Goal: Task Accomplishment & Management: Manage account settings

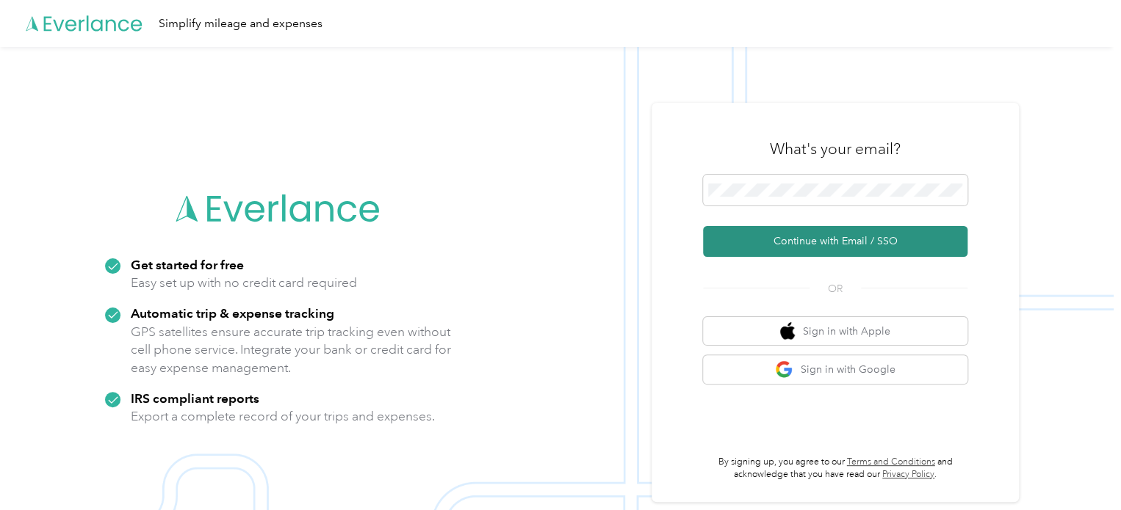
click at [804, 245] on button "Continue with Email / SSO" at bounding box center [835, 241] width 264 height 31
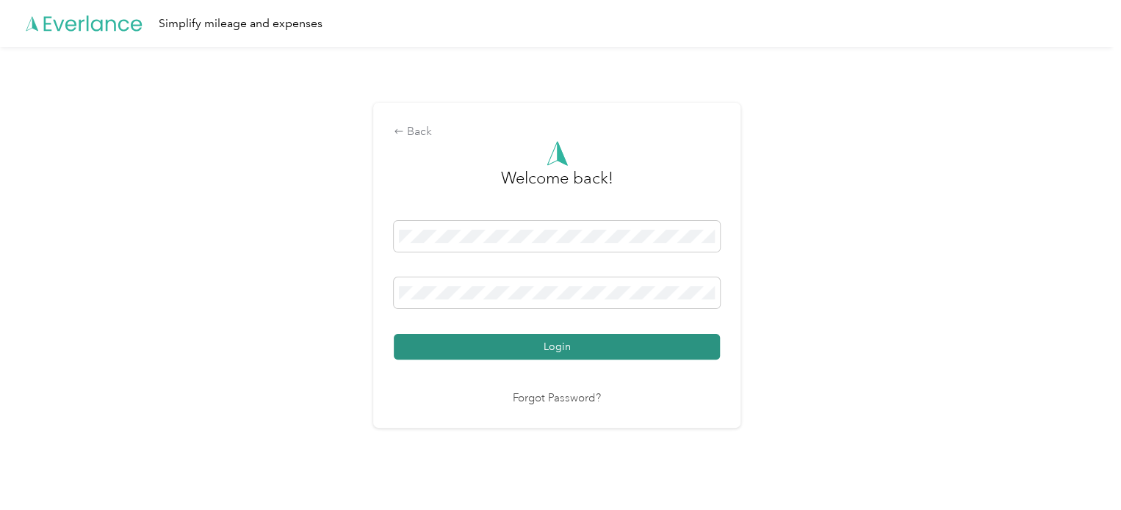
click at [543, 349] on button "Login" at bounding box center [557, 347] width 326 height 26
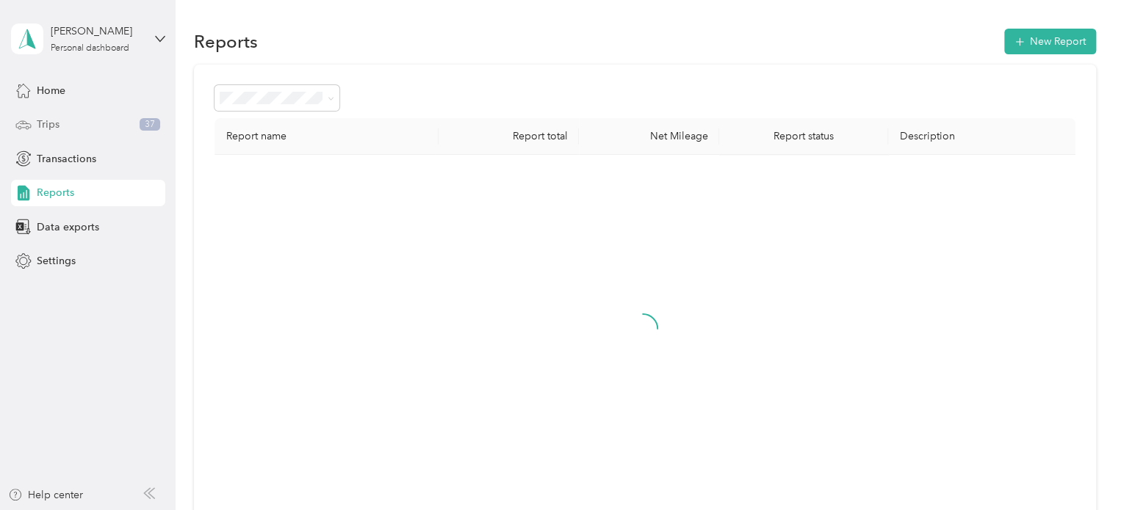
click at [119, 124] on div "Trips 37" at bounding box center [88, 125] width 154 height 26
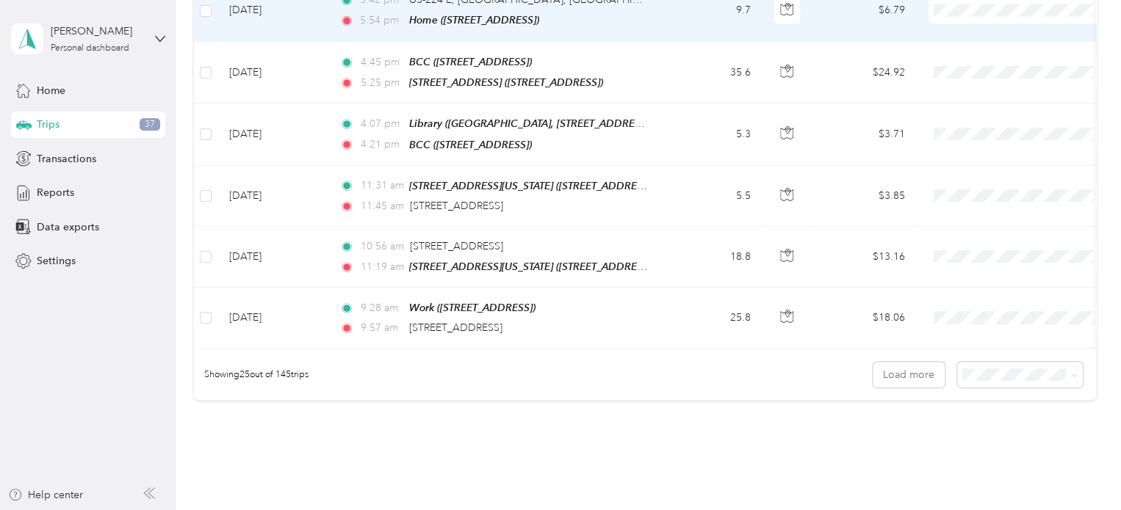
scroll to position [1469, 0]
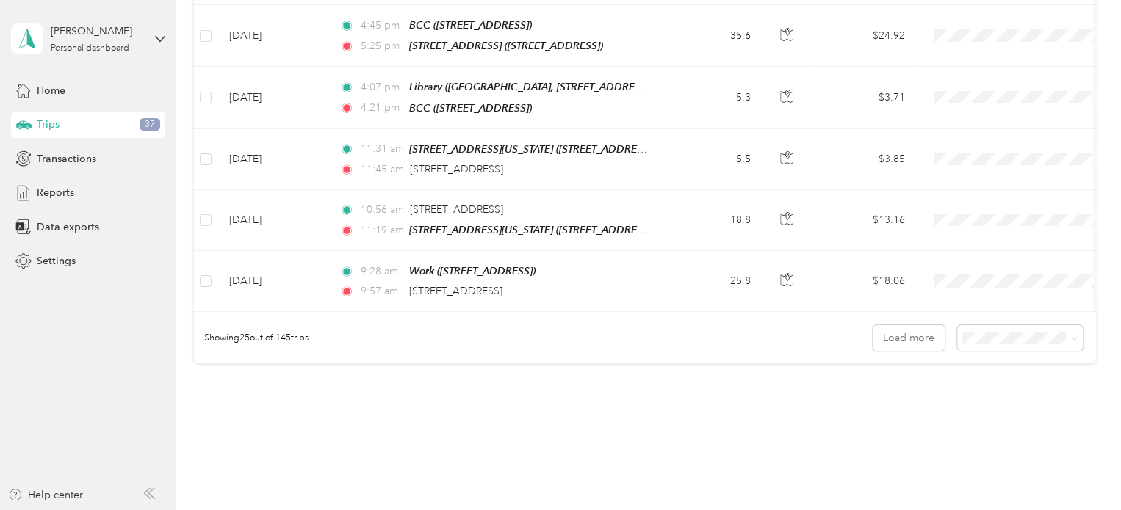
click at [1021, 364] on li "50 per load" at bounding box center [1016, 371] width 126 height 26
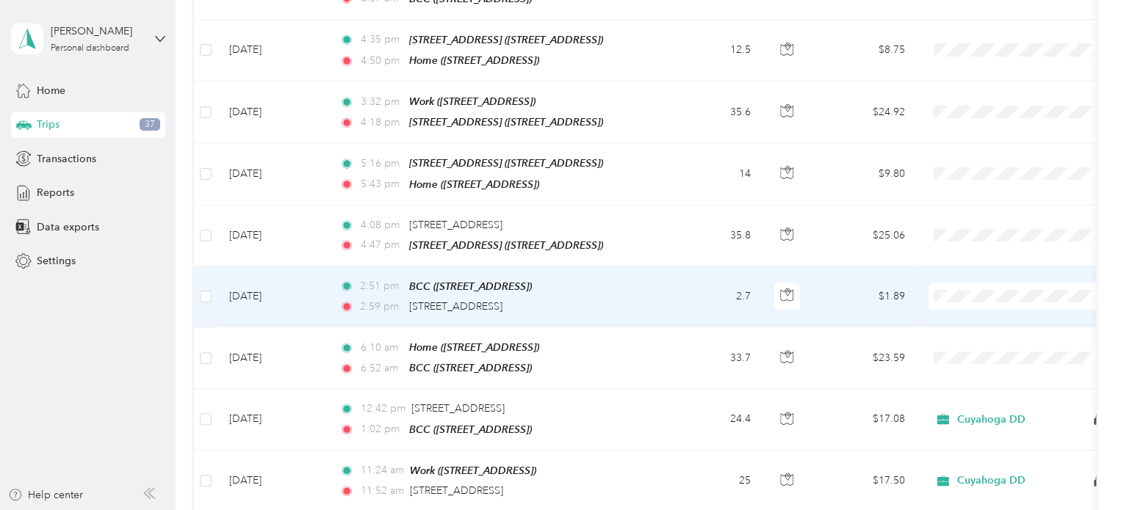
scroll to position [2203, 0]
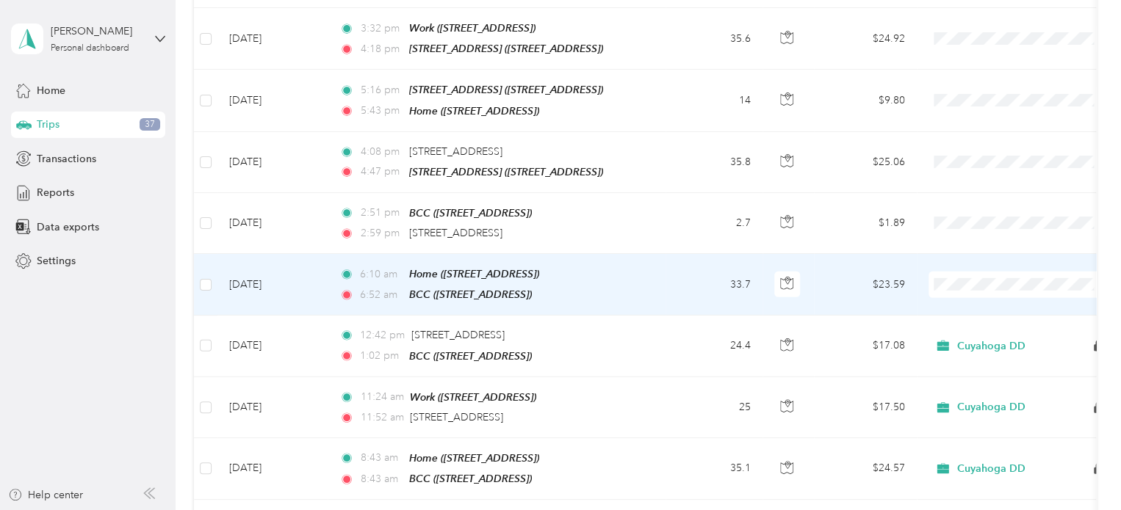
click at [688, 254] on td "33.7" at bounding box center [713, 285] width 97 height 62
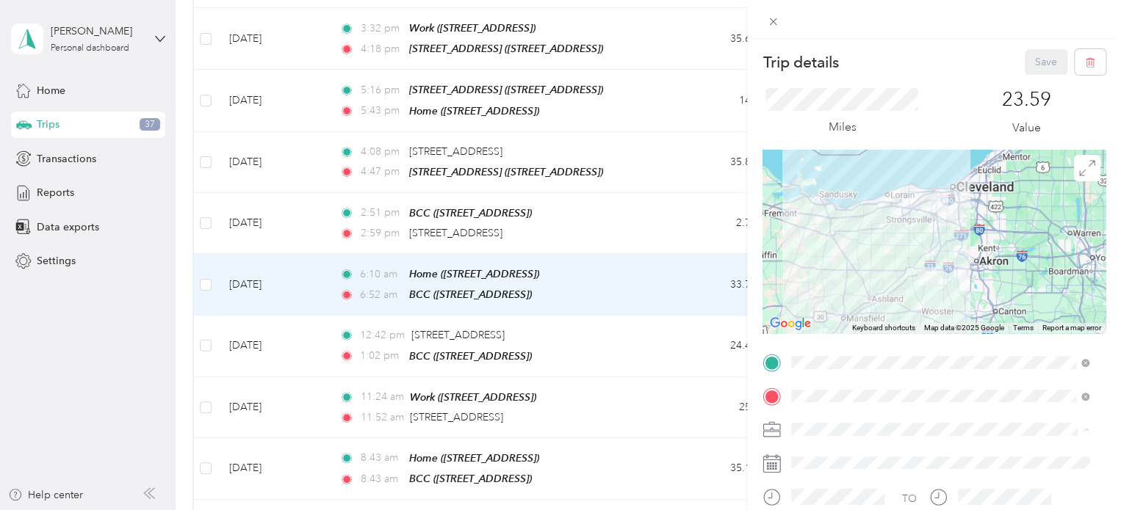
click at [847, 449] on span "Cuyahoga DD" at bounding box center [829, 455] width 67 height 12
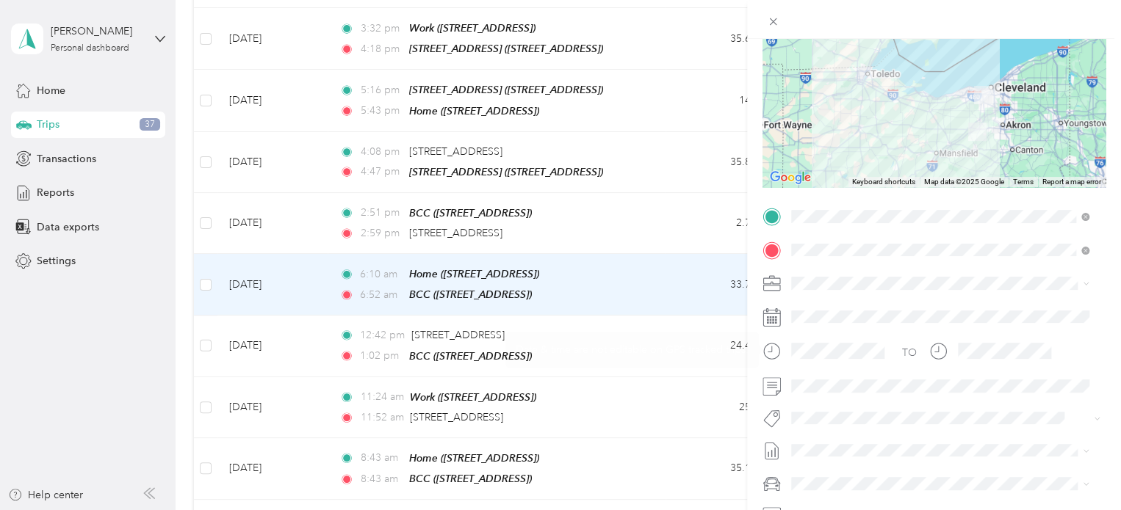
scroll to position [220, 0]
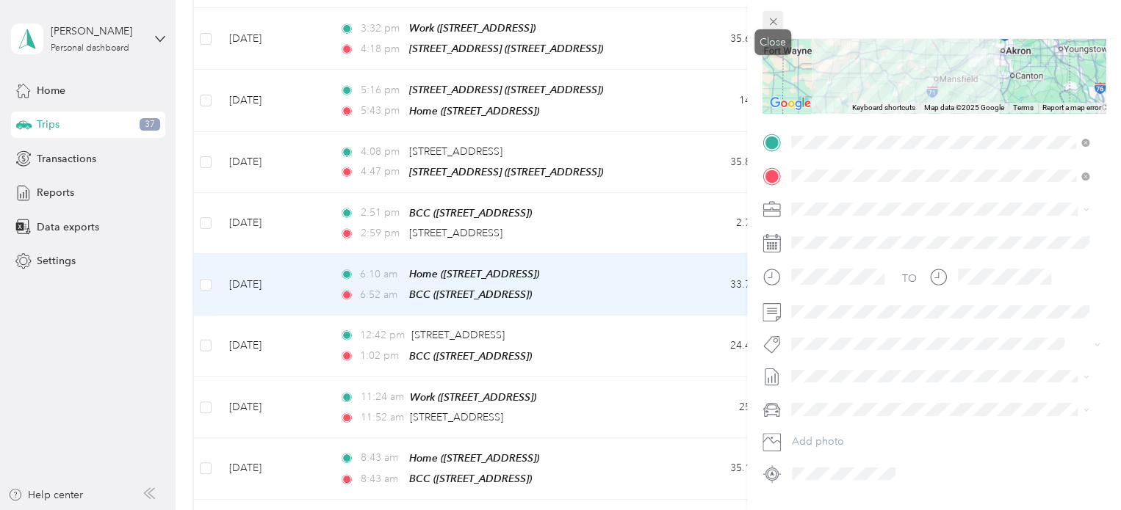
click at [765, 23] on span at bounding box center [772, 21] width 21 height 21
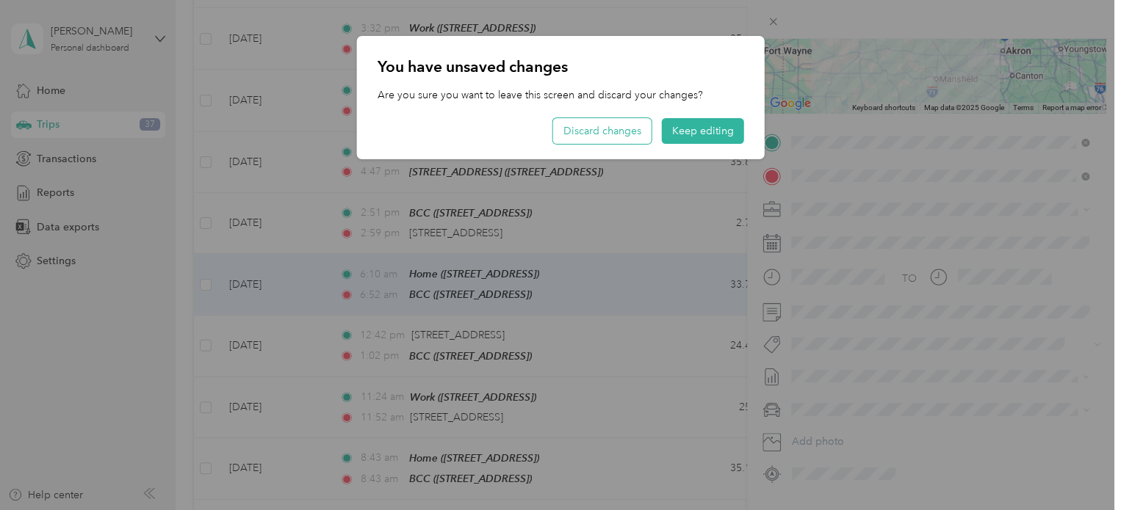
click at [596, 123] on button "Discard changes" at bounding box center [602, 131] width 98 height 26
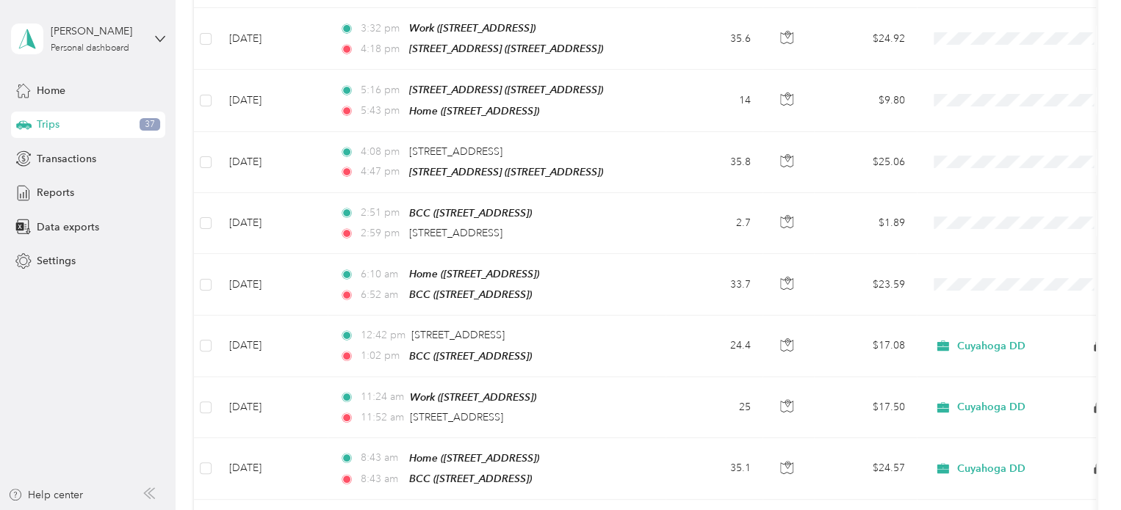
click at [69, 185] on span "Reports" at bounding box center [55, 192] width 37 height 15
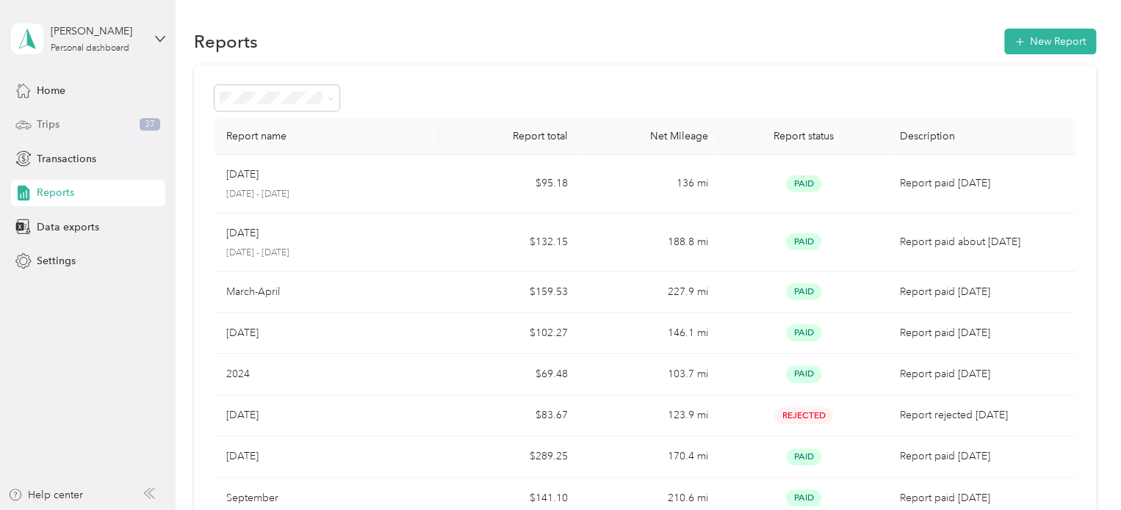
click at [66, 131] on div "Trips 37" at bounding box center [88, 125] width 154 height 26
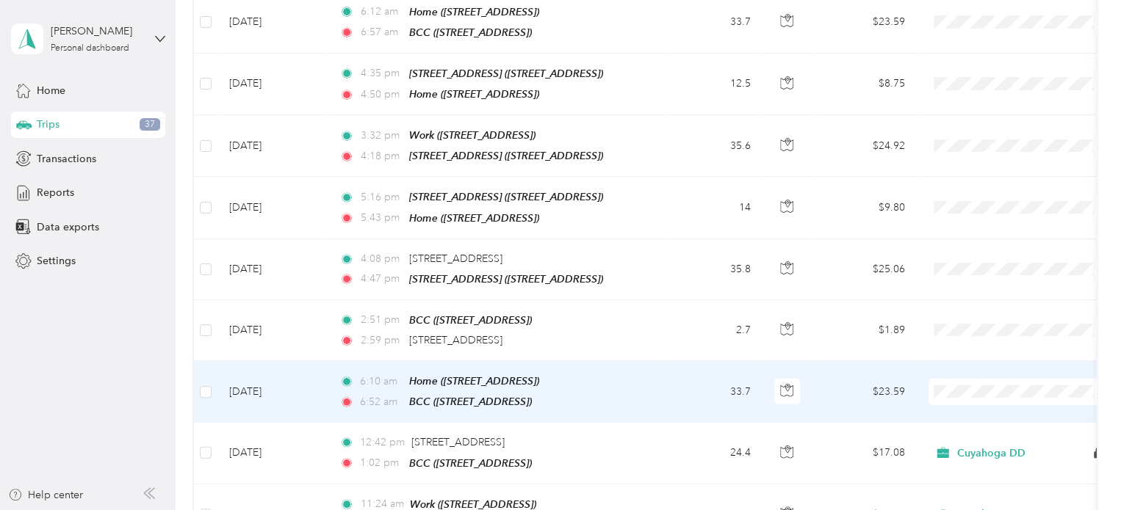
scroll to position [2130, 0]
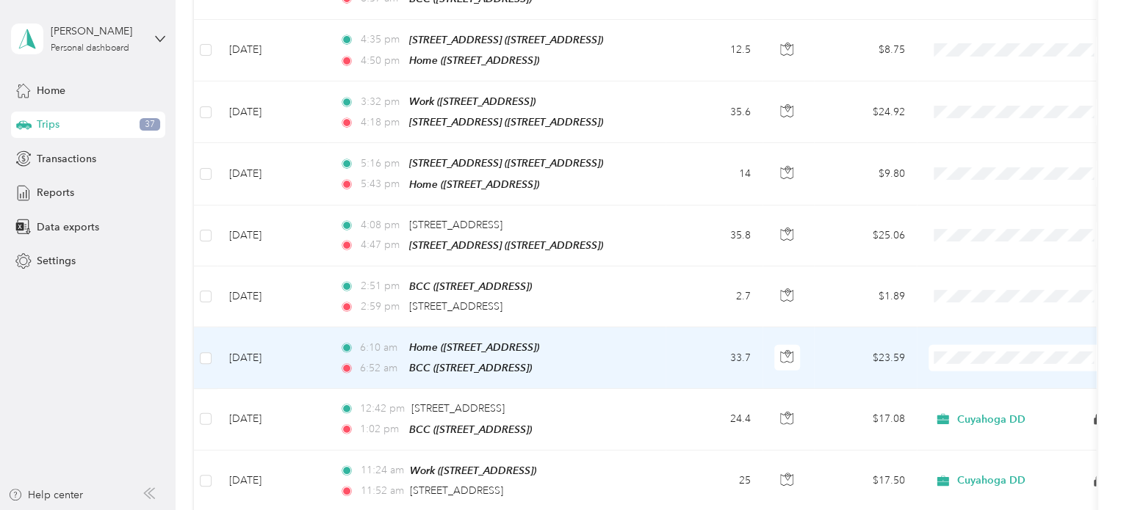
click at [653, 335] on td "6:10 am Home ([STREET_ADDRESS]) 6:52 am BCC ([STREET_ADDRESS])" at bounding box center [497, 359] width 338 height 62
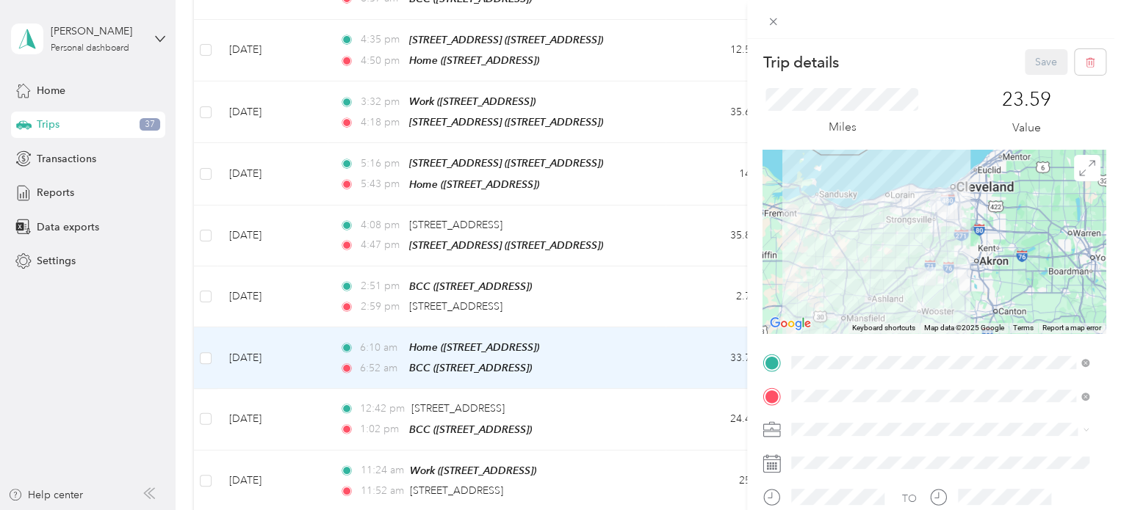
click at [200, 311] on div "Trip details Save This trip cannot be edited because it is either under review,…" at bounding box center [560, 255] width 1121 height 510
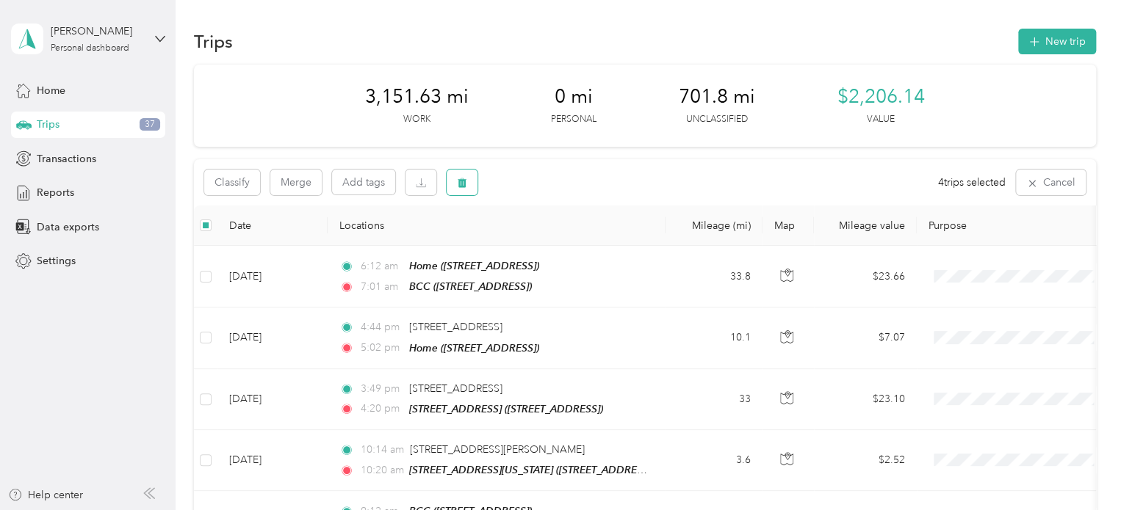
click at [451, 184] on button "button" at bounding box center [461, 183] width 31 height 26
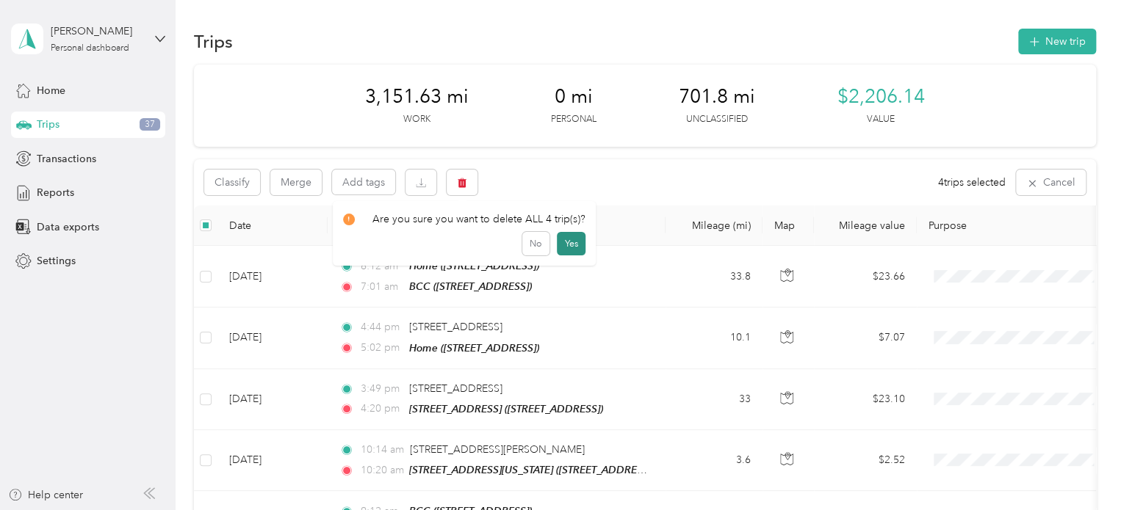
click at [565, 249] on button "Yes" at bounding box center [571, 243] width 29 height 23
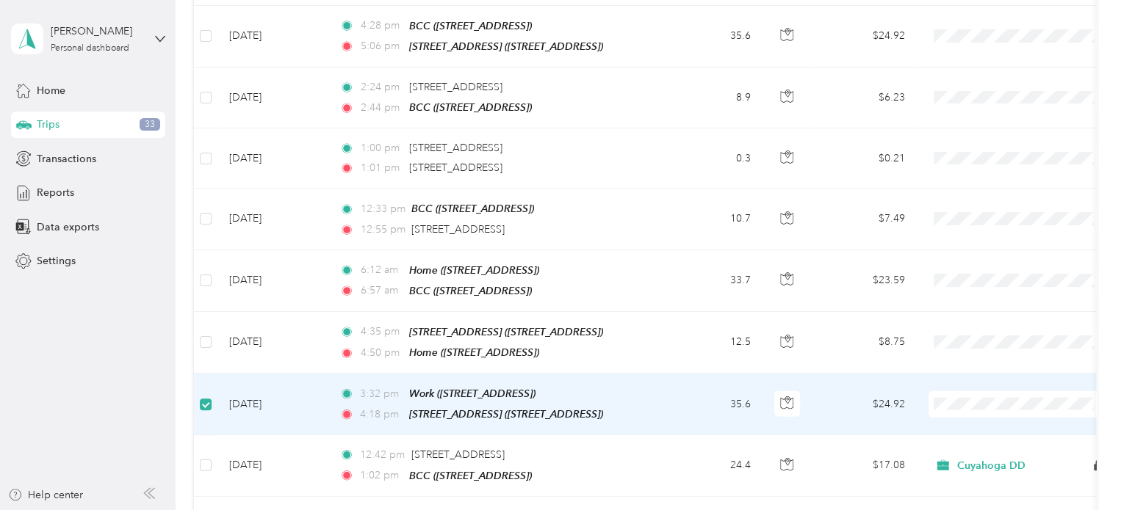
scroll to position [1834, 0]
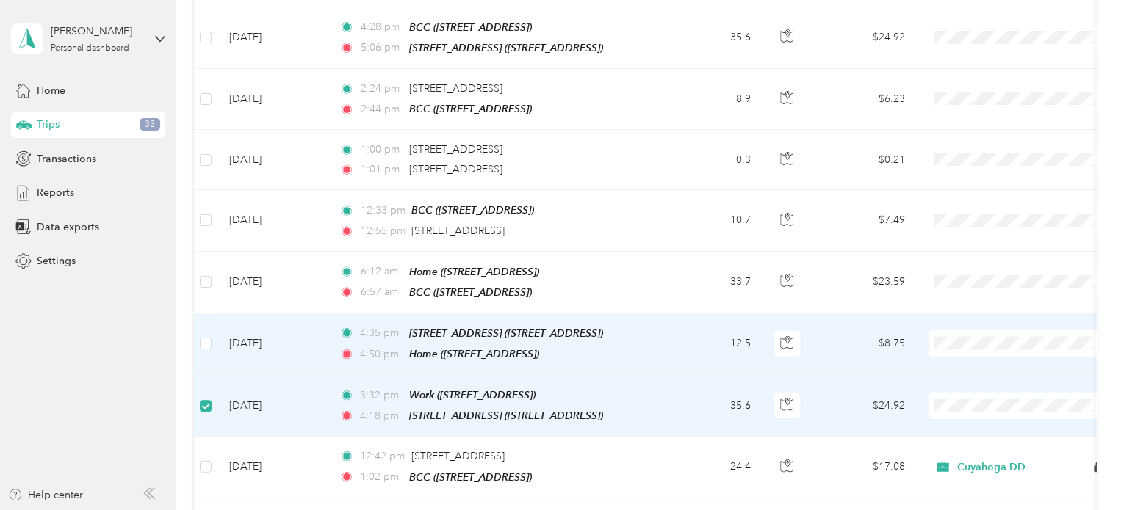
click at [203, 317] on td at bounding box center [205, 345] width 23 height 62
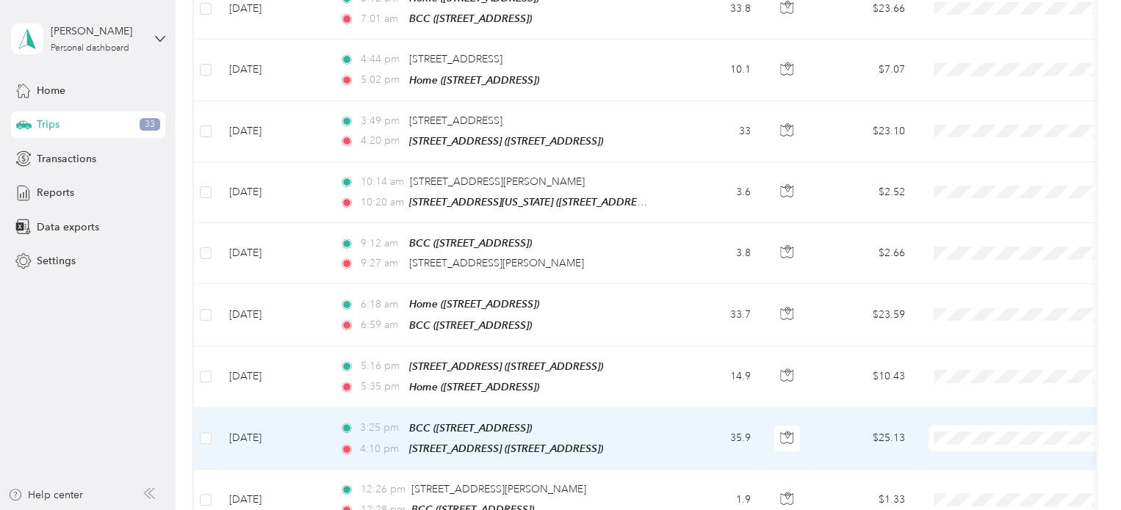
scroll to position [0, 0]
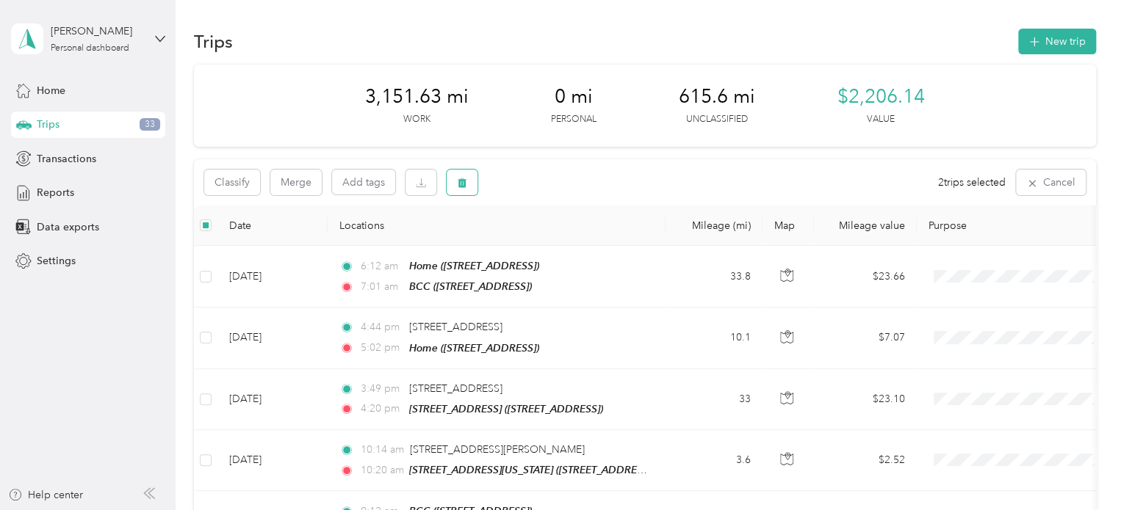
click at [467, 189] on button "button" at bounding box center [461, 183] width 31 height 26
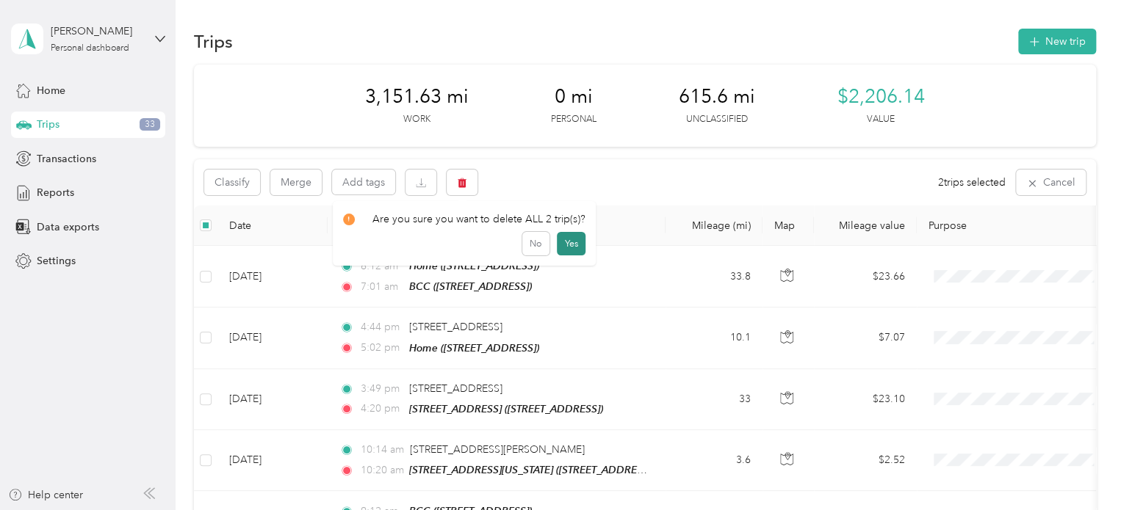
click at [565, 244] on button "Yes" at bounding box center [571, 243] width 29 height 23
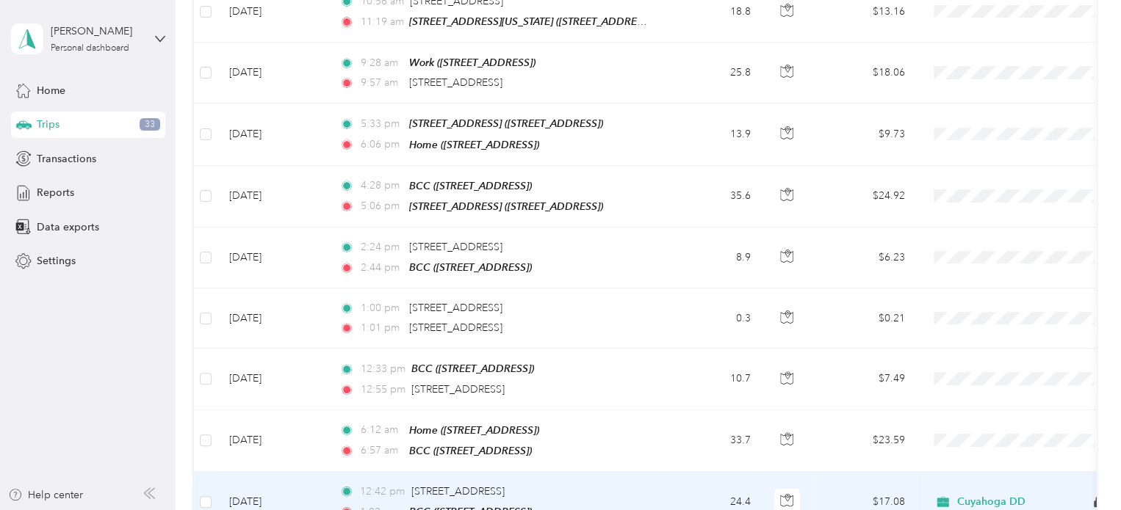
scroll to position [1762, 0]
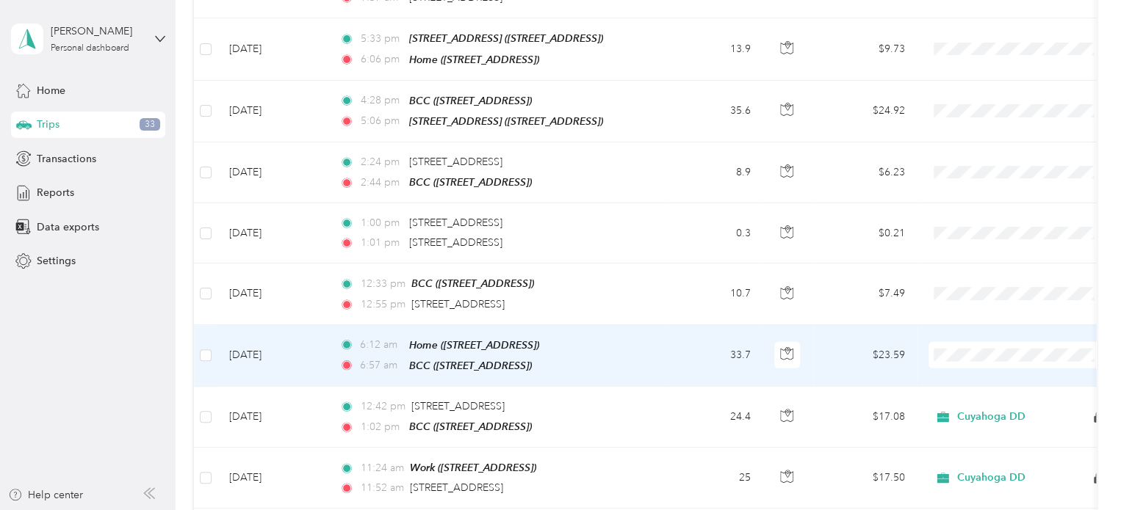
click at [963, 353] on li "Cuyahoga DD" at bounding box center [1019, 350] width 182 height 26
click at [833, 325] on td "$23.59" at bounding box center [865, 356] width 103 height 62
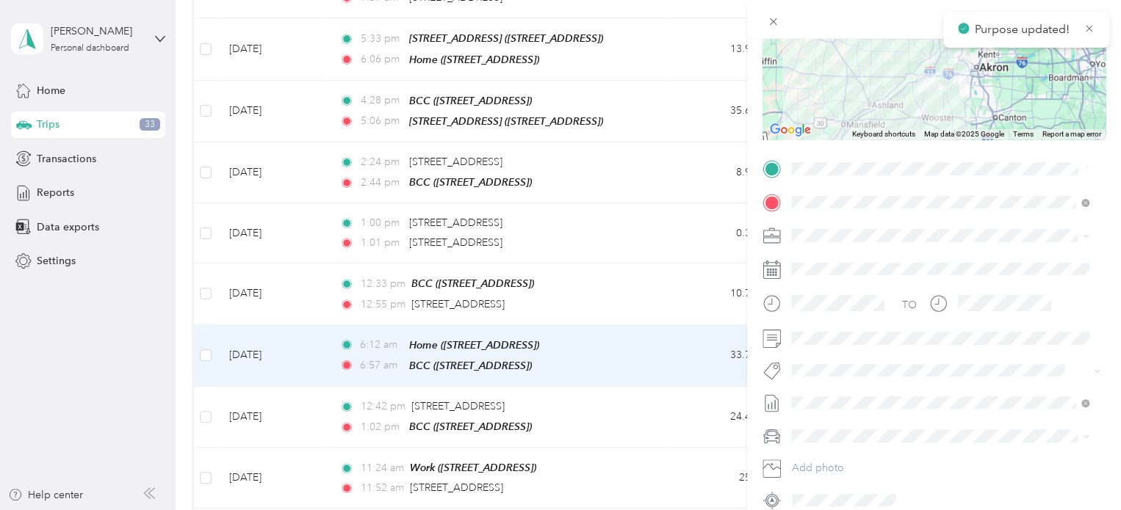
scroll to position [220, 0]
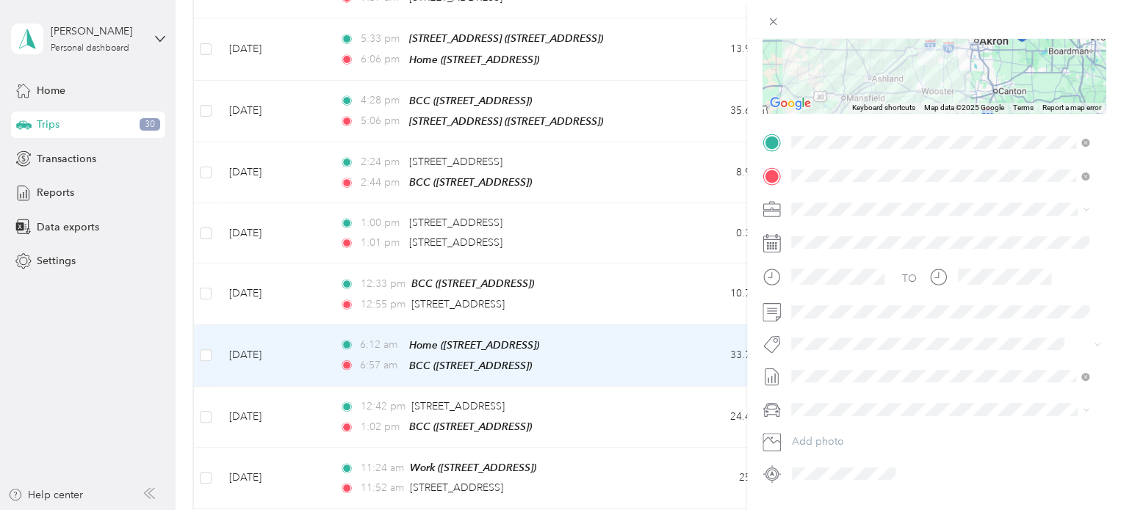
click at [820, 444] on span "[DATE]" at bounding box center [807, 448] width 32 height 15
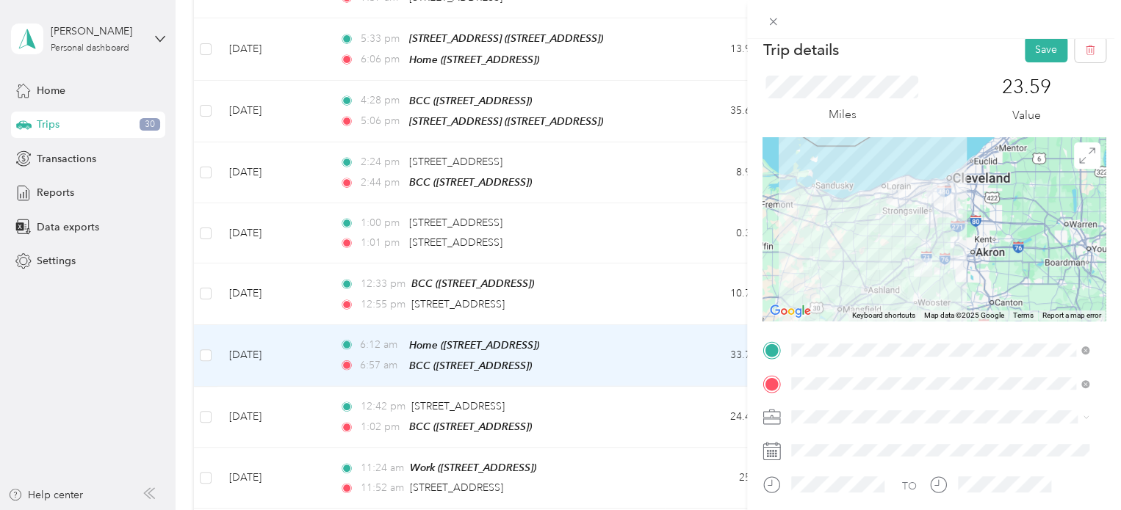
scroll to position [0, 0]
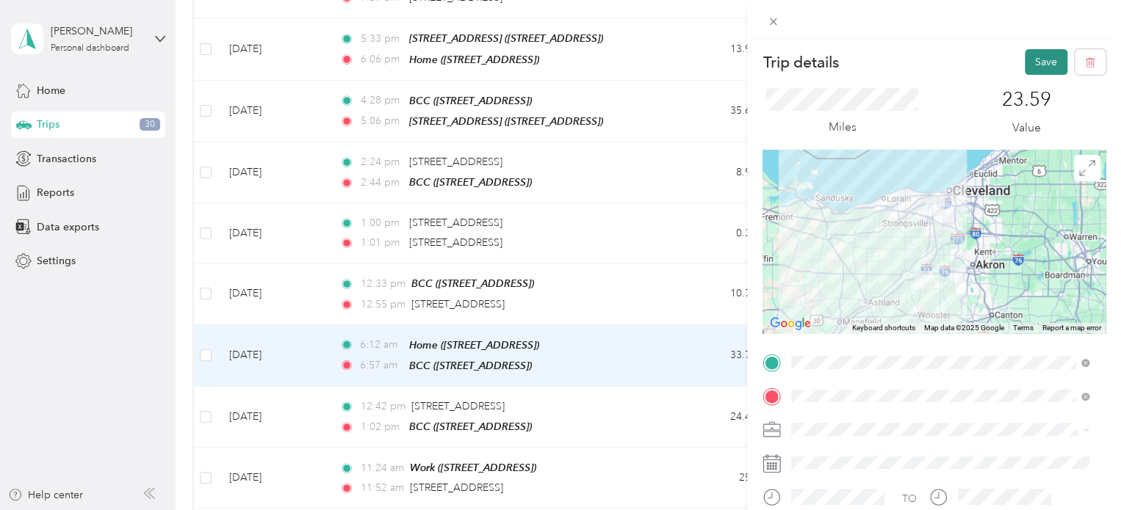
click at [1028, 59] on button "Save" at bounding box center [1045, 62] width 43 height 26
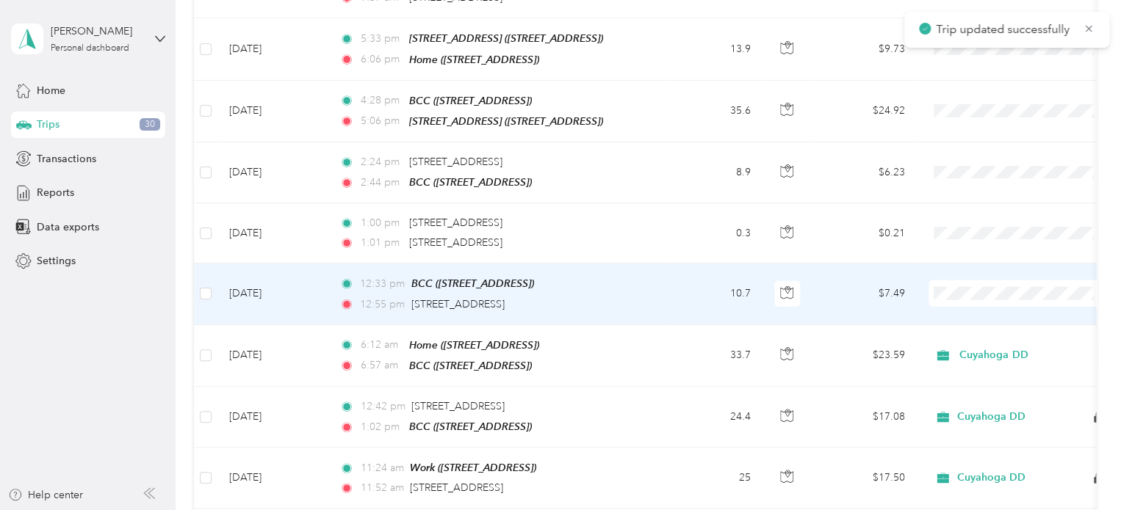
click at [704, 267] on td "10.7" at bounding box center [713, 294] width 97 height 61
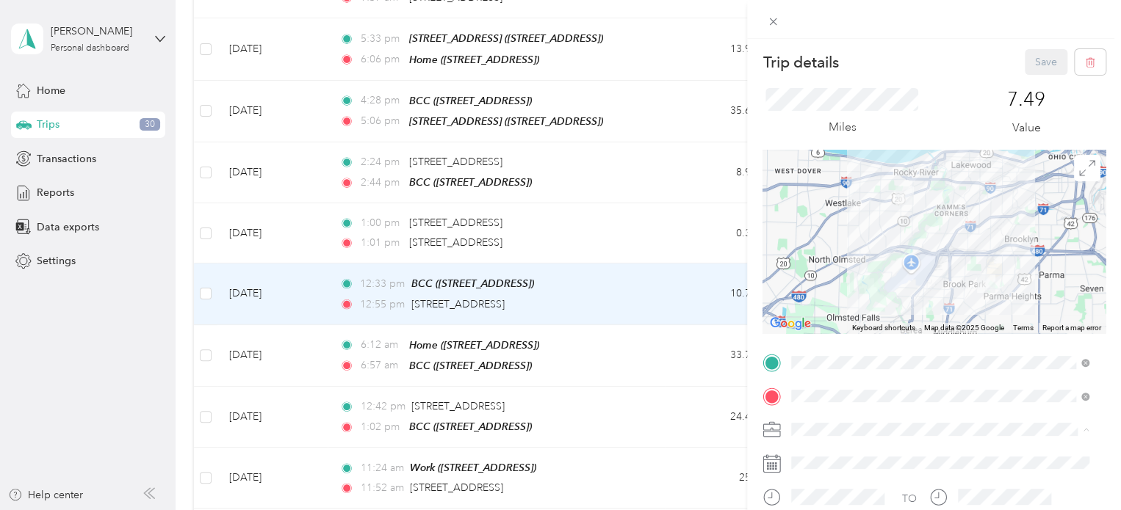
click at [843, 452] on span "Cuyahoga DD" at bounding box center [829, 455] width 67 height 12
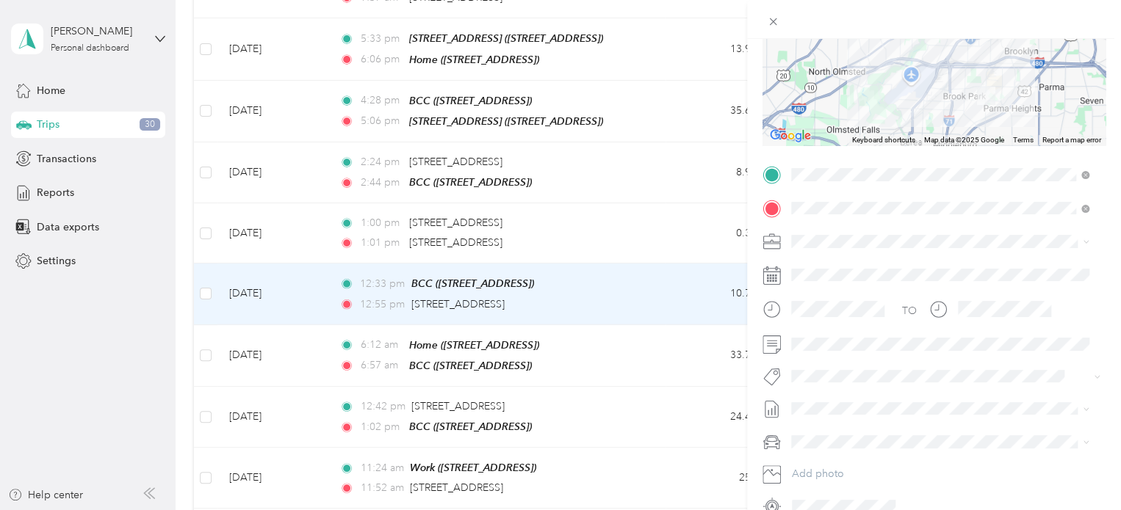
scroll to position [220, 0]
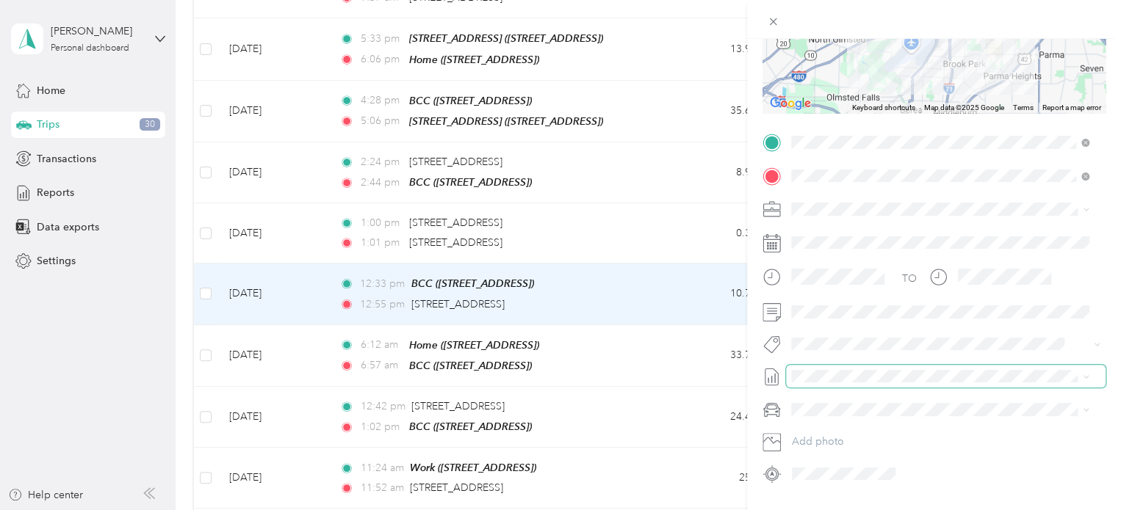
click at [825, 383] on span at bounding box center [945, 376] width 319 height 23
click at [811, 441] on span "[DATE]" at bounding box center [807, 445] width 32 height 15
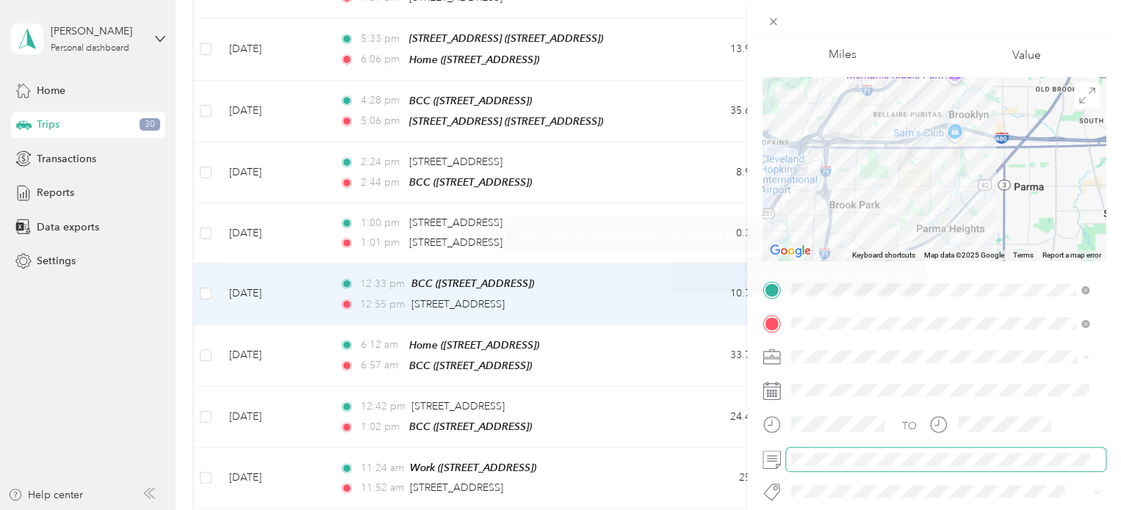
scroll to position [0, 0]
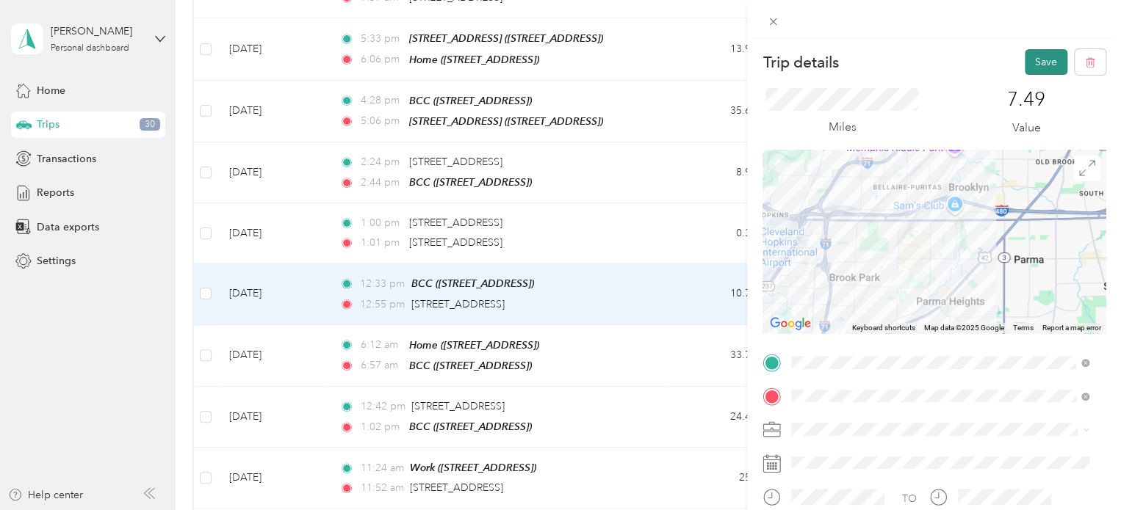
click at [1041, 56] on button "Save" at bounding box center [1045, 62] width 43 height 26
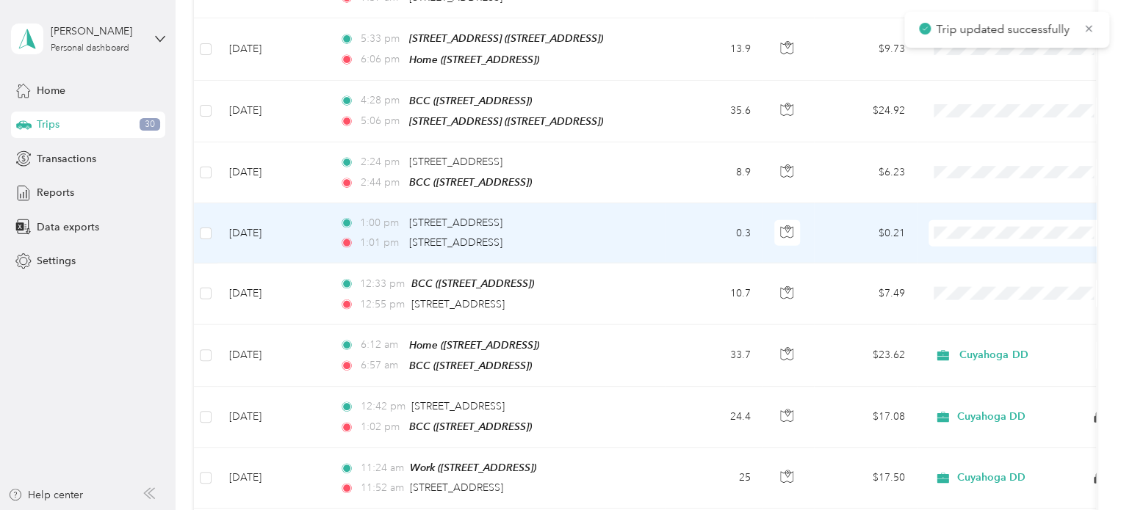
click at [709, 203] on td "0.3" at bounding box center [713, 233] width 97 height 60
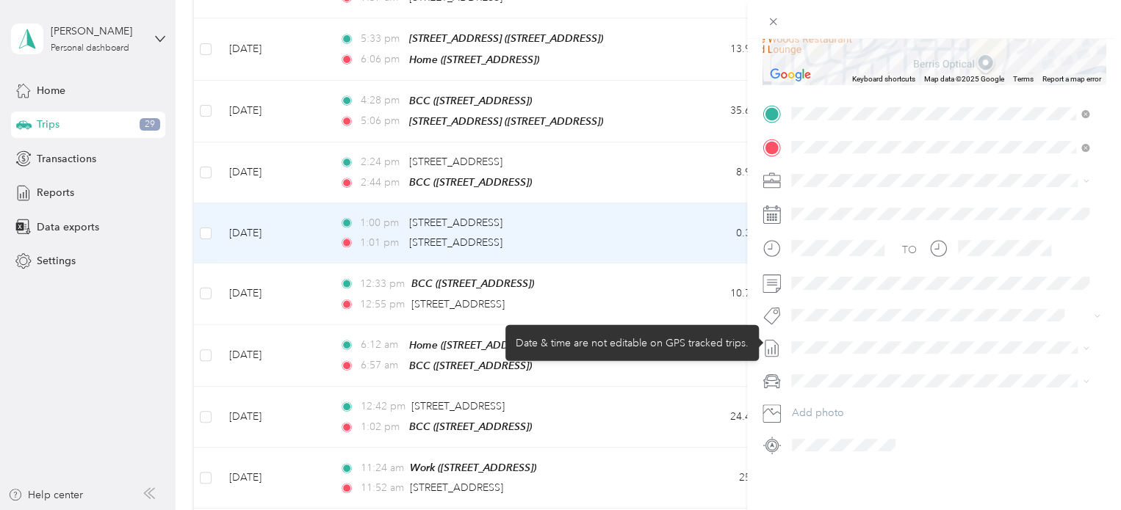
scroll to position [260, 0]
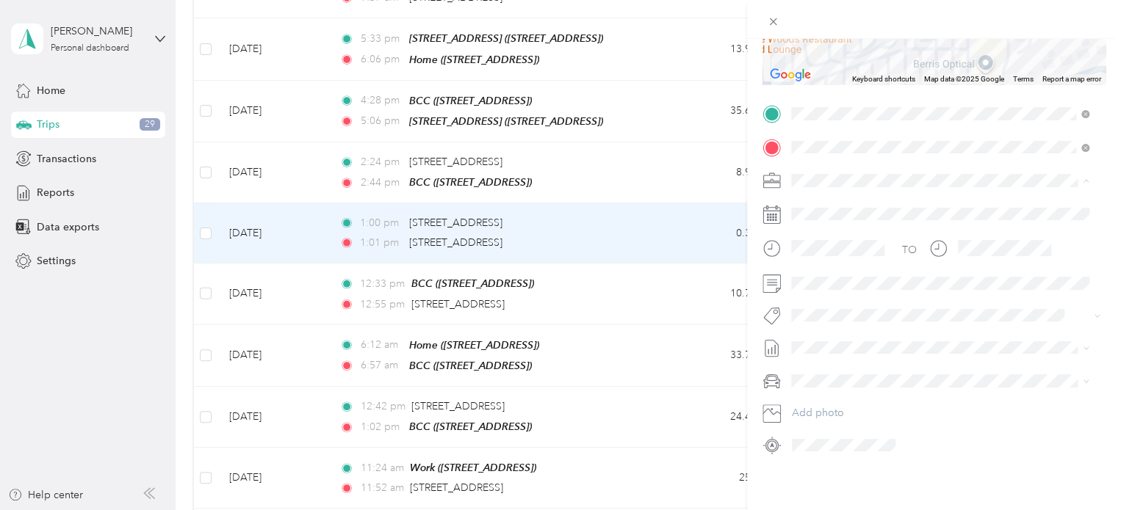
click at [822, 198] on div "Cuyahoga DD" at bounding box center [939, 194] width 287 height 15
click at [824, 413] on ol "None [DATE] Draft [DATE] Draft [DATE] Draft" at bounding box center [940, 391] width 308 height 95
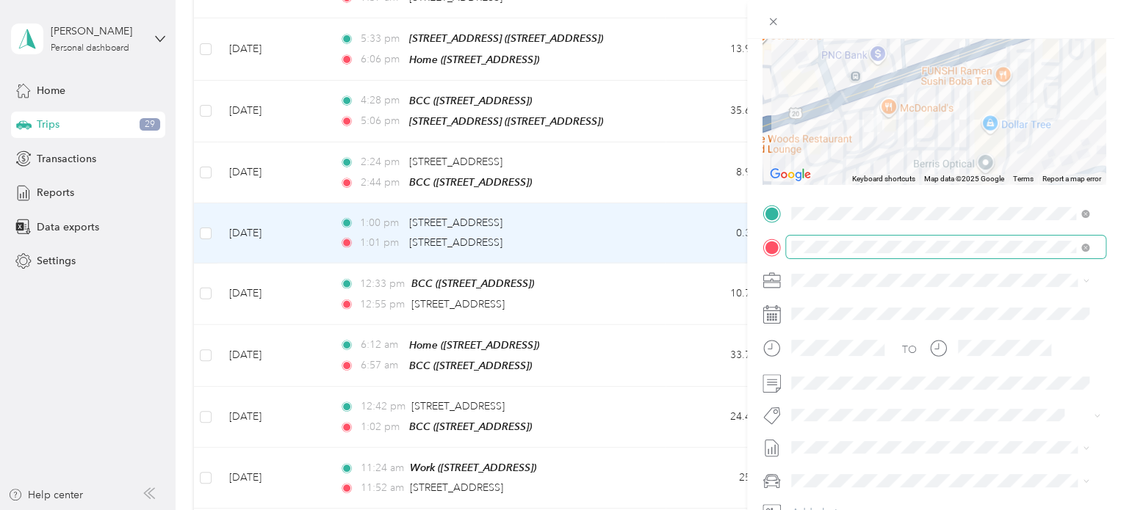
scroll to position [0, 0]
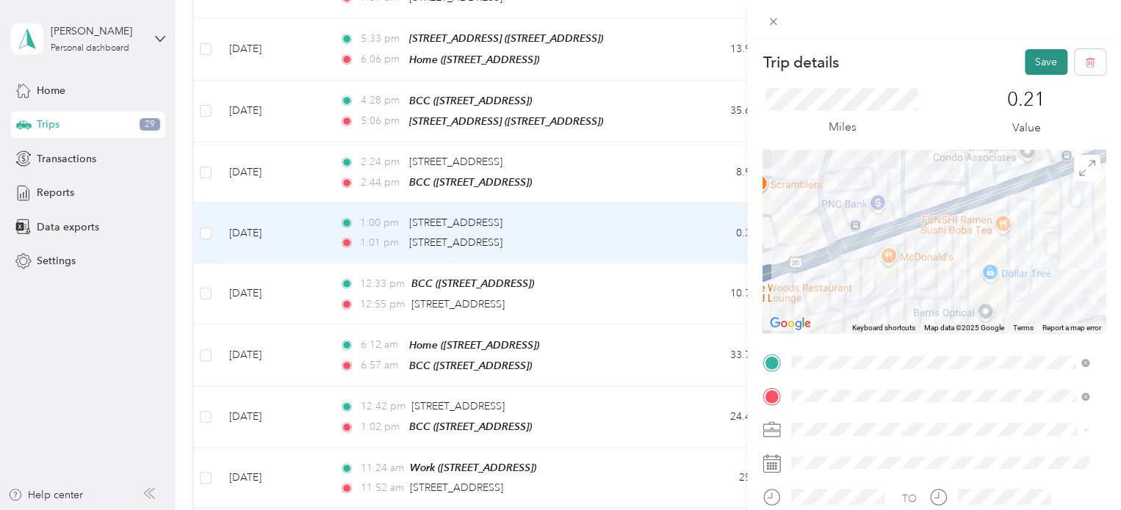
click at [1038, 67] on button "Save" at bounding box center [1045, 62] width 43 height 26
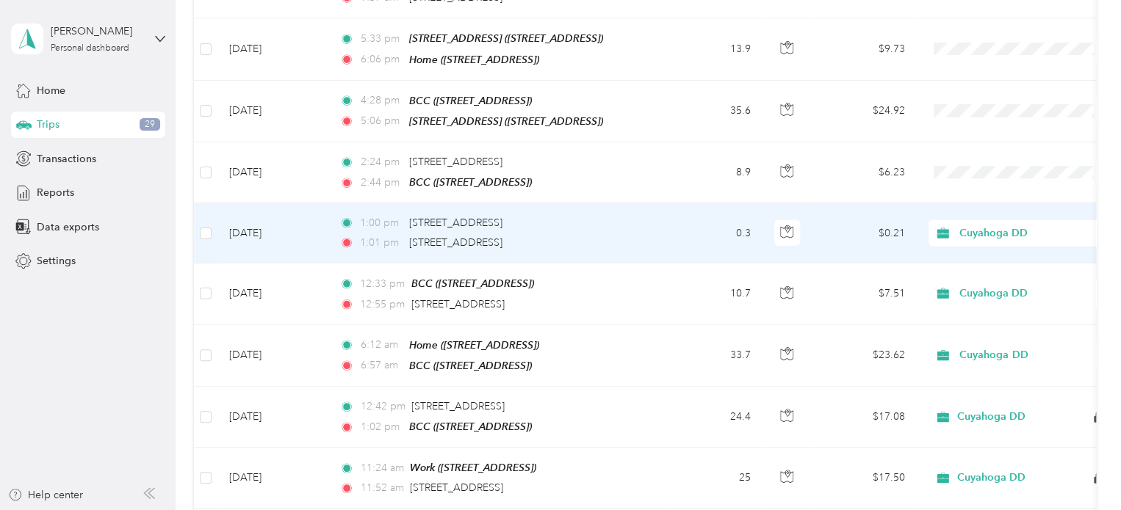
click at [679, 212] on td "0.3" at bounding box center [713, 233] width 97 height 60
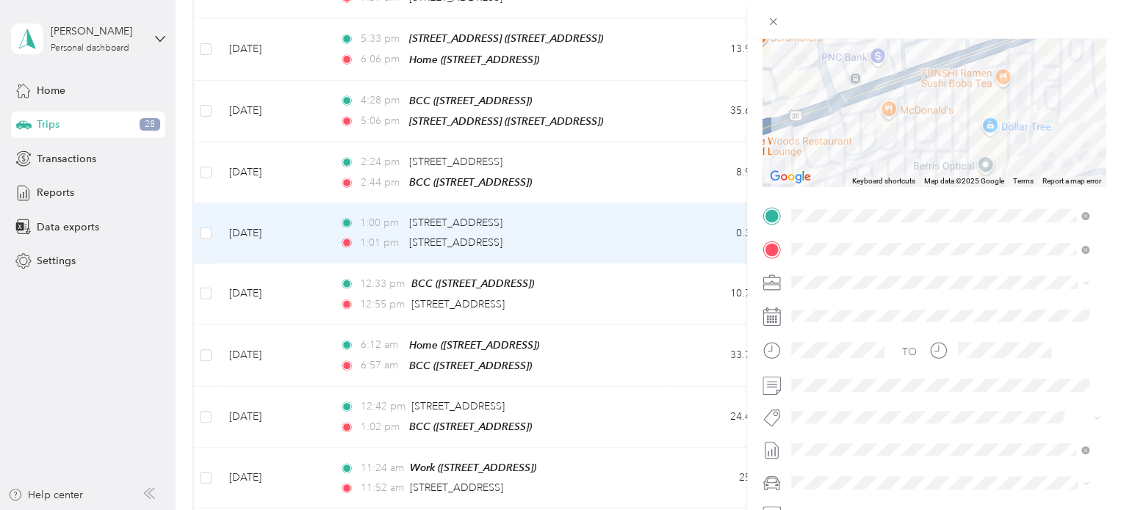
scroll to position [220, 0]
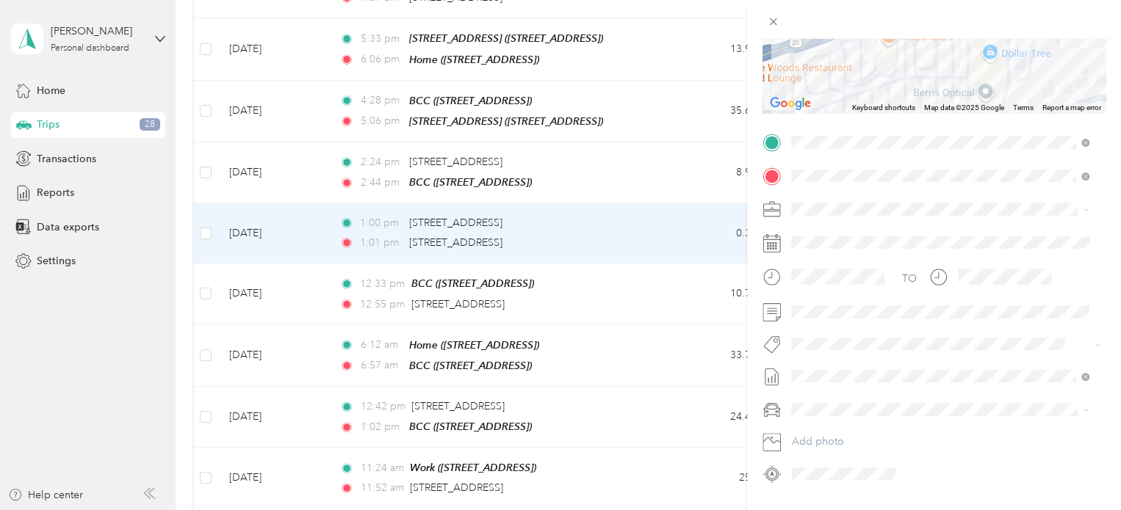
click at [823, 446] on span "[DATE]" at bounding box center [807, 448] width 32 height 15
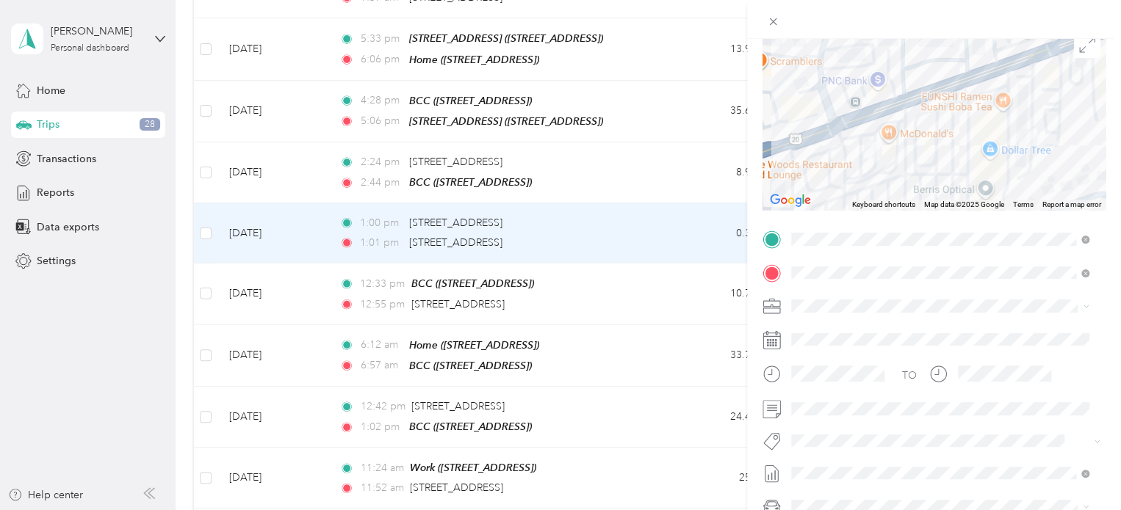
scroll to position [0, 0]
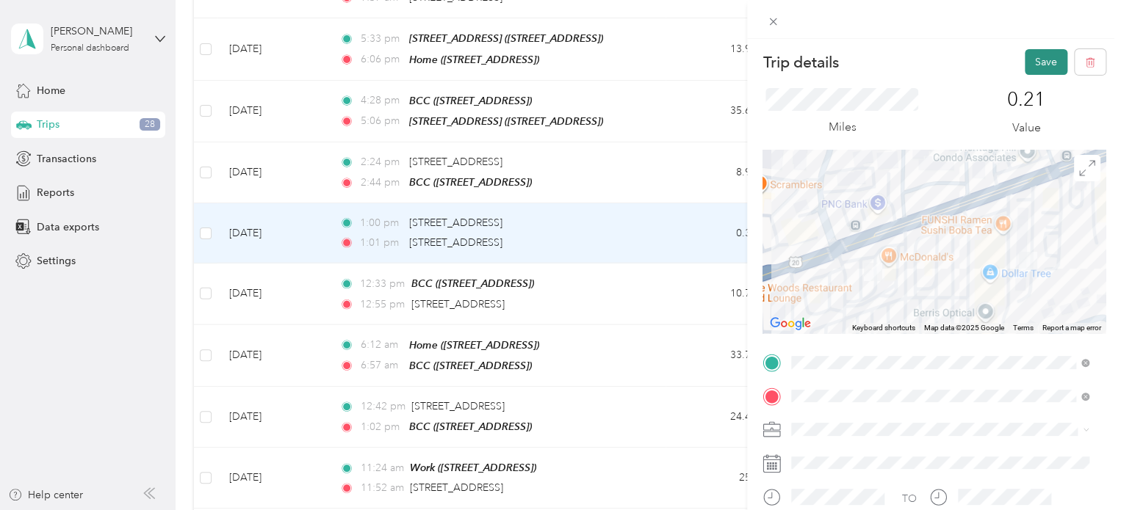
click at [1025, 63] on button "Save" at bounding box center [1045, 62] width 43 height 26
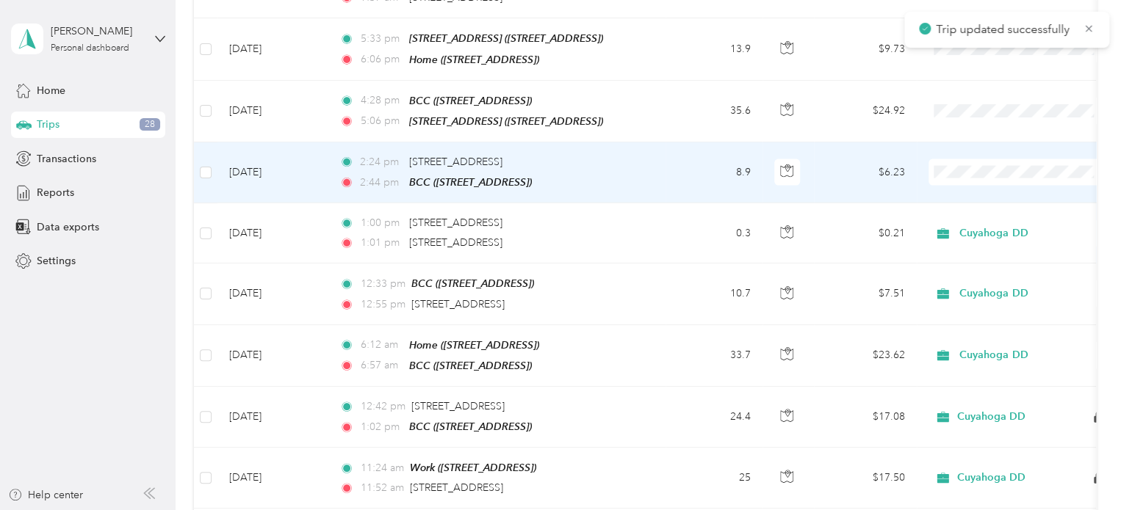
click at [697, 146] on td "8.9" at bounding box center [713, 172] width 97 height 61
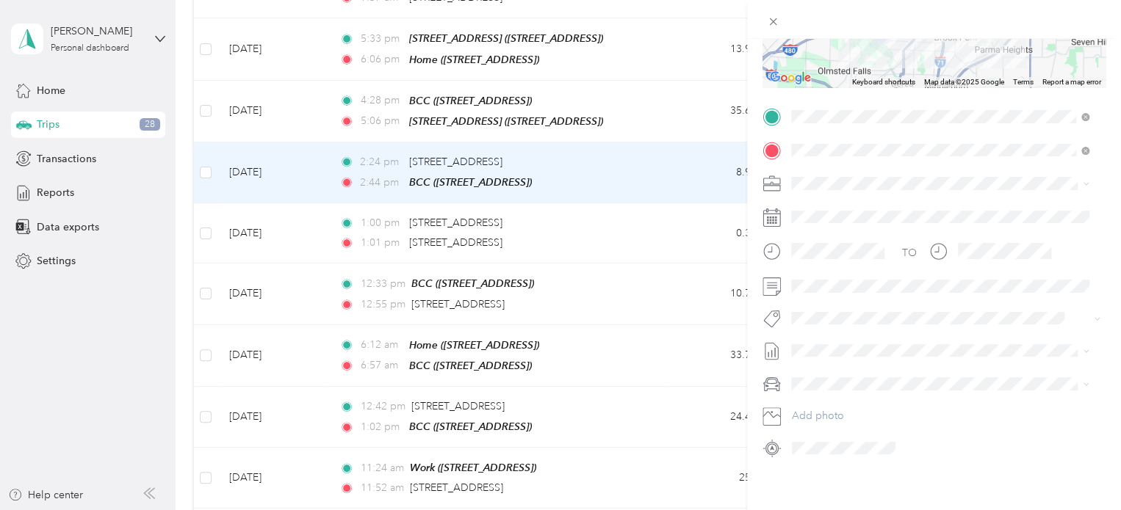
scroll to position [260, 0]
click at [815, 408] on span "[DATE]" at bounding box center [807, 407] width 32 height 15
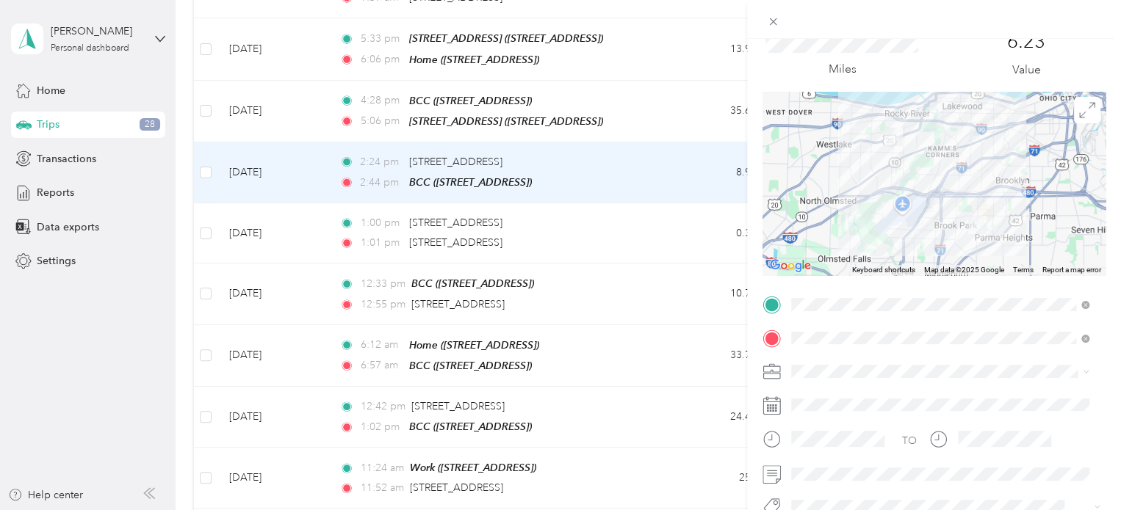
scroll to position [40, 0]
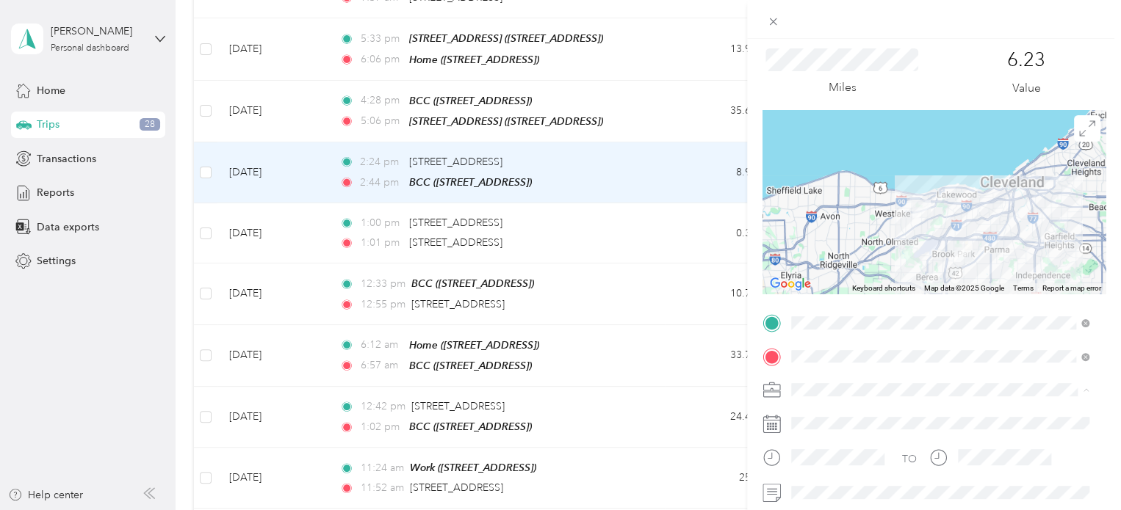
click at [833, 416] on span "Cuyahoga DD" at bounding box center [829, 415] width 67 height 12
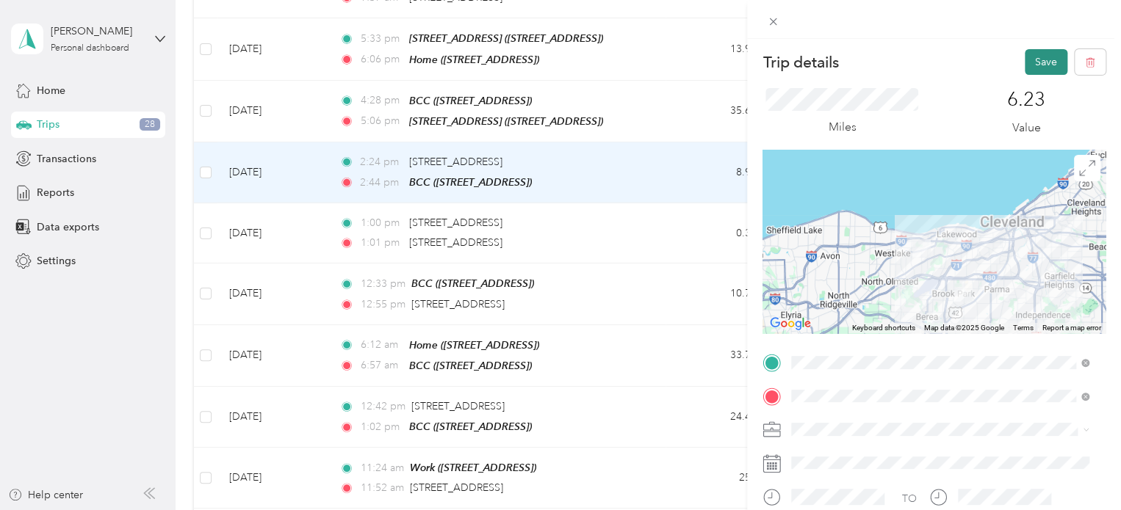
click at [1031, 59] on button "Save" at bounding box center [1045, 62] width 43 height 26
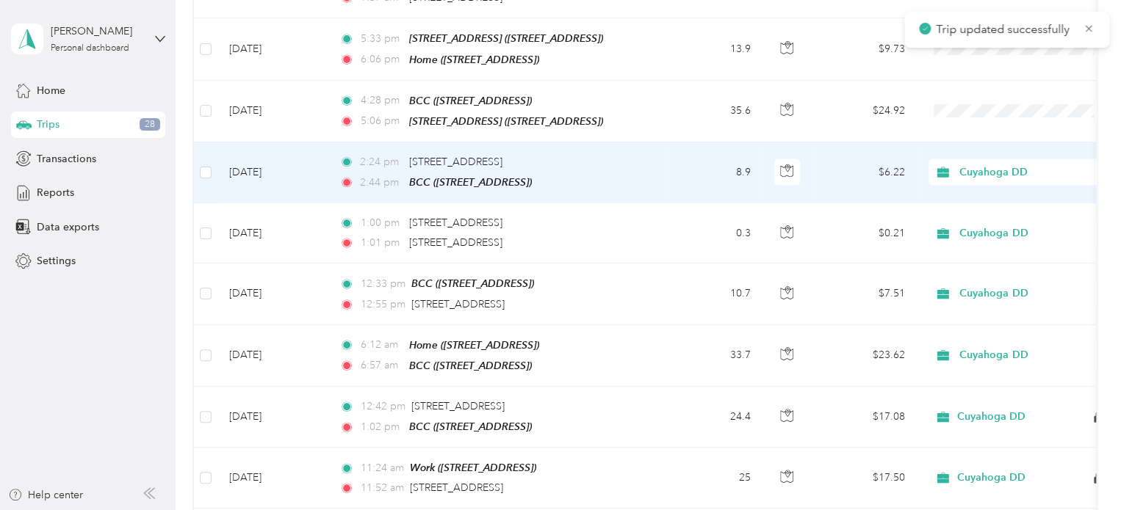
click at [835, 149] on td "$6.22" at bounding box center [865, 172] width 103 height 61
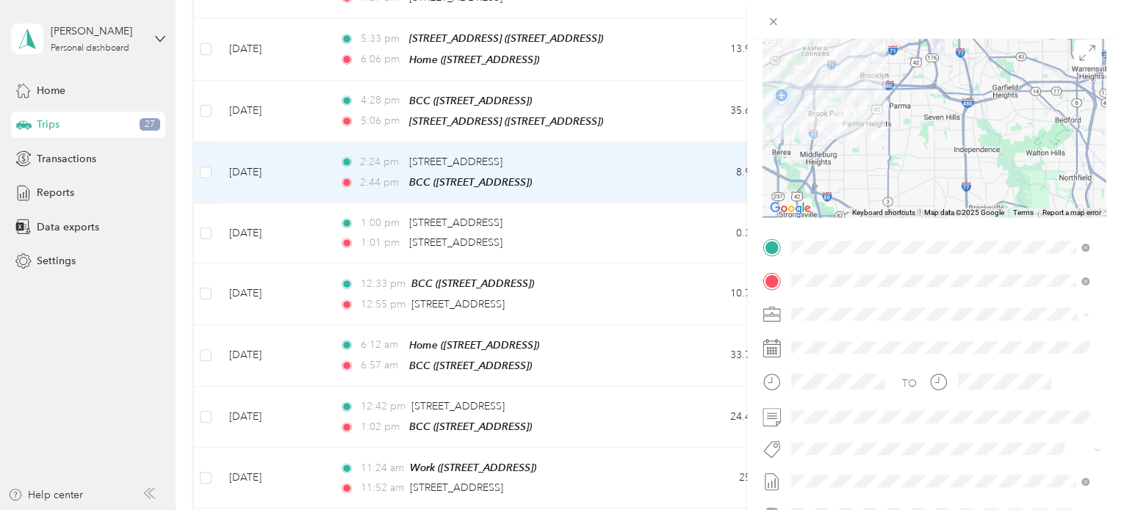
scroll to position [40, 0]
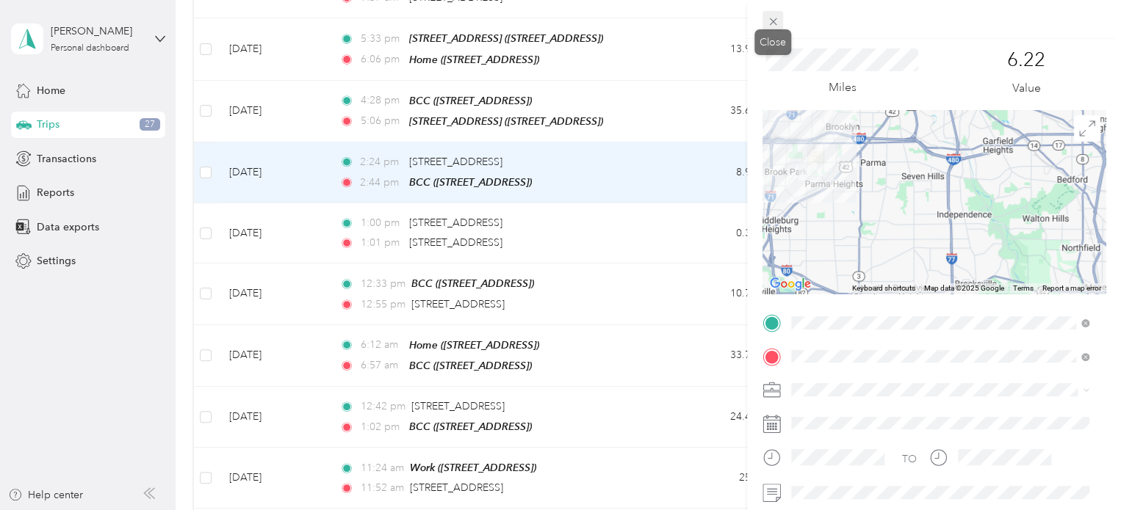
click at [770, 18] on icon at bounding box center [773, 21] width 12 height 12
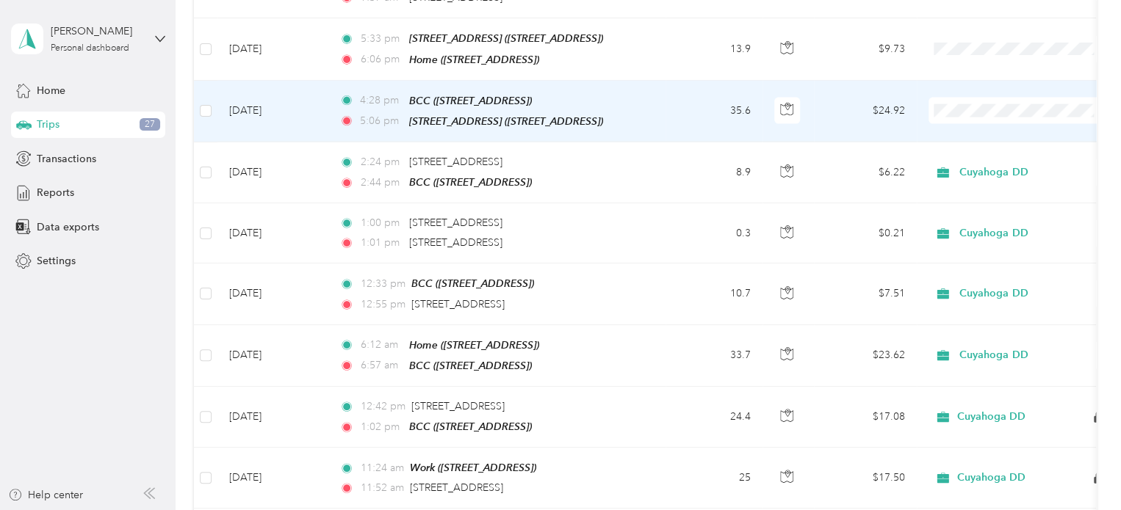
click at [699, 93] on td "35.6" at bounding box center [713, 112] width 97 height 62
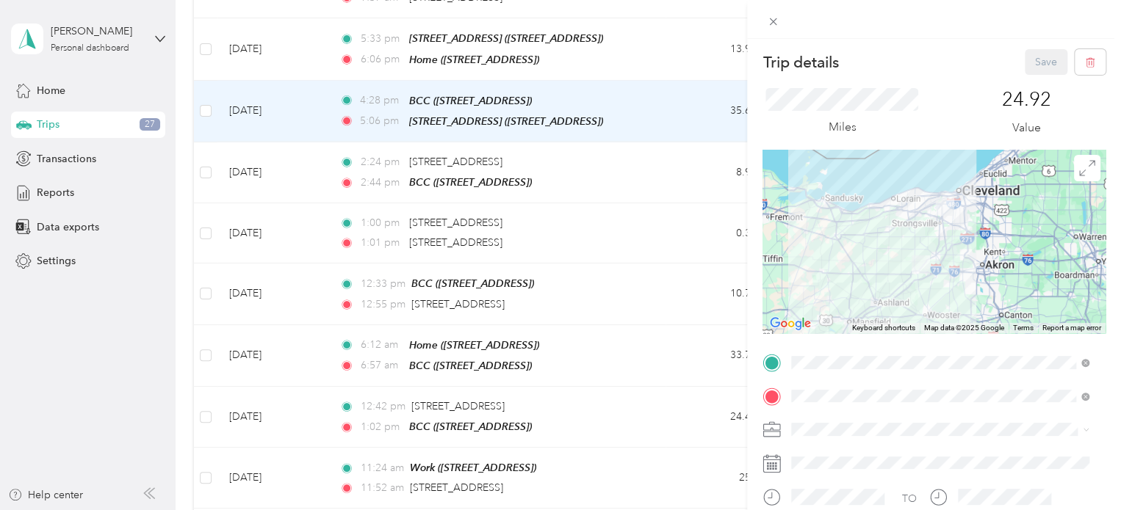
click at [861, 510] on div "Trip details Save This trip cannot be edited because it is either under review,…" at bounding box center [556, 510] width 1113 height 0
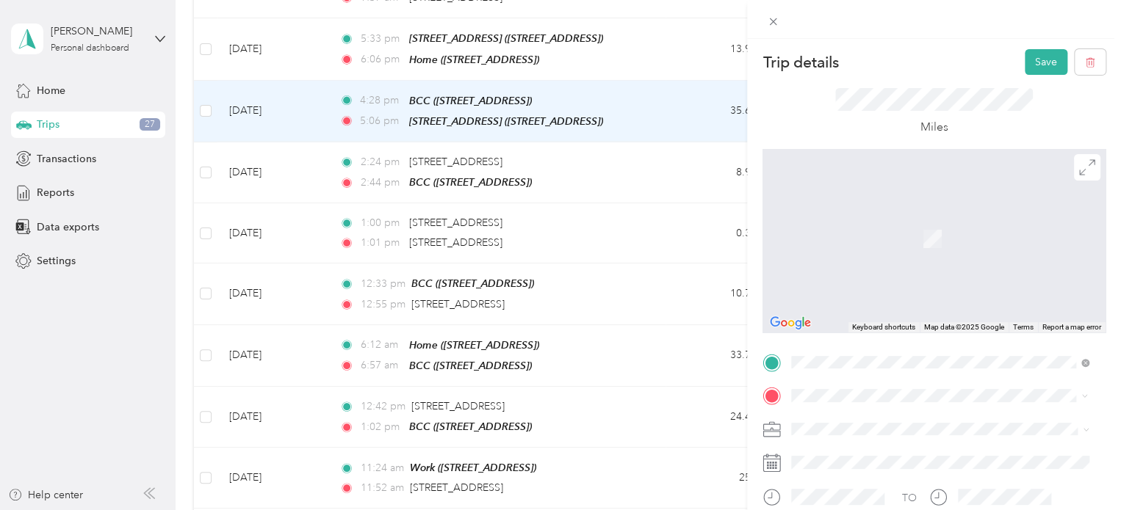
click at [881, 322] on div "Home" at bounding box center [865, 314] width 93 height 13
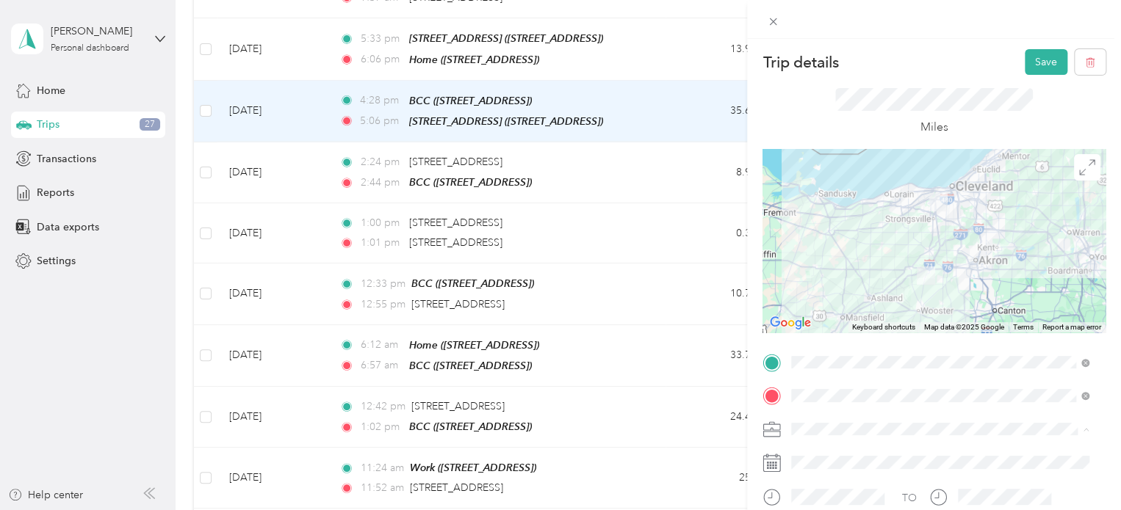
click at [844, 449] on span "Cuyahoga DD" at bounding box center [829, 455] width 67 height 12
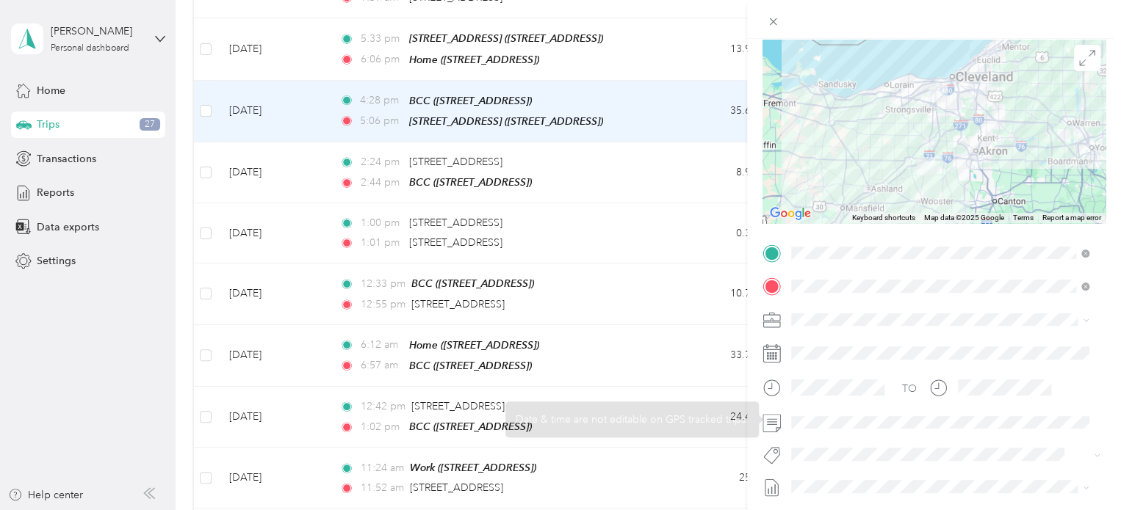
scroll to position [147, 0]
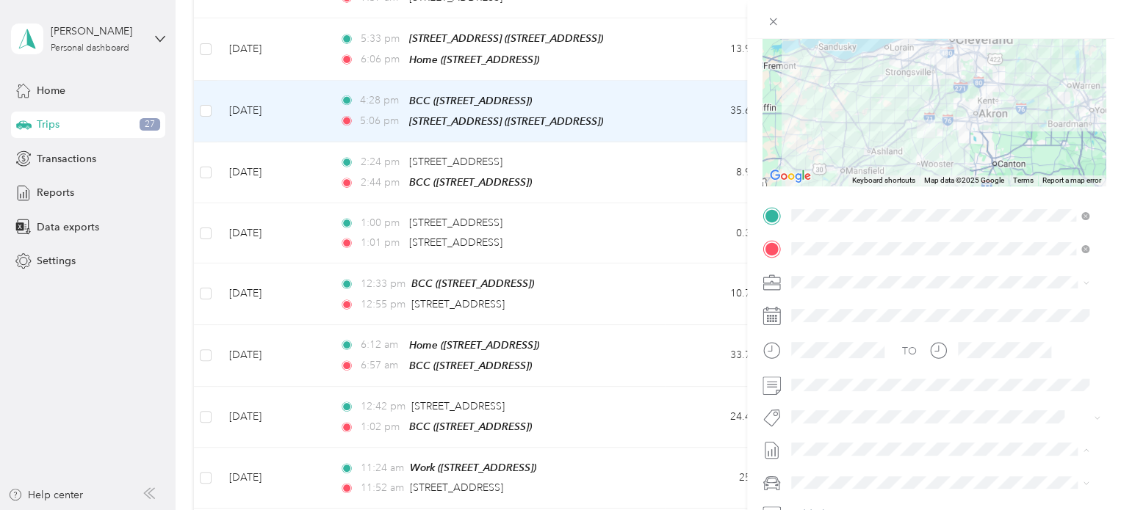
click at [815, 404] on span "[DATE]" at bounding box center [807, 400] width 32 height 15
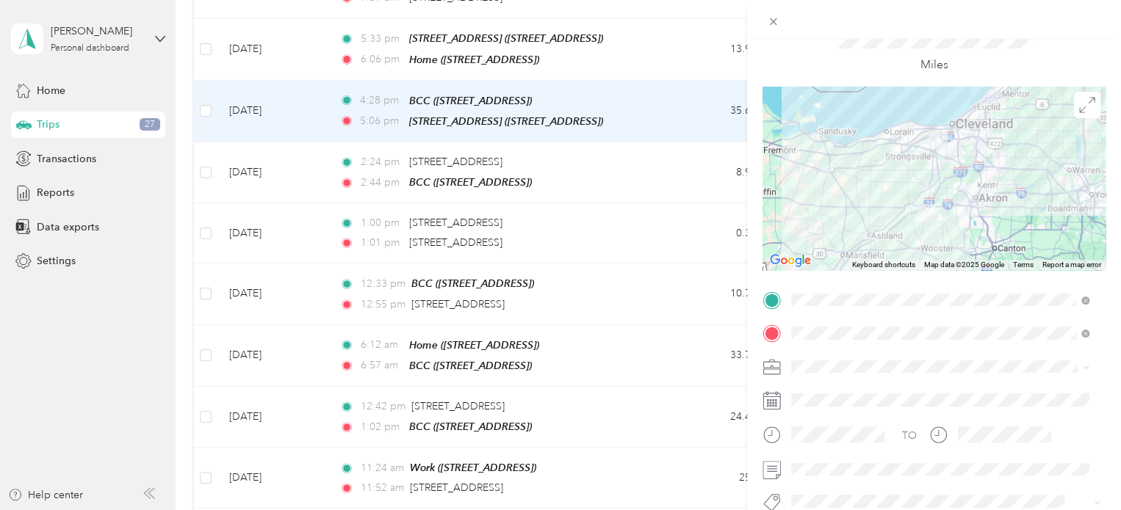
scroll to position [0, 0]
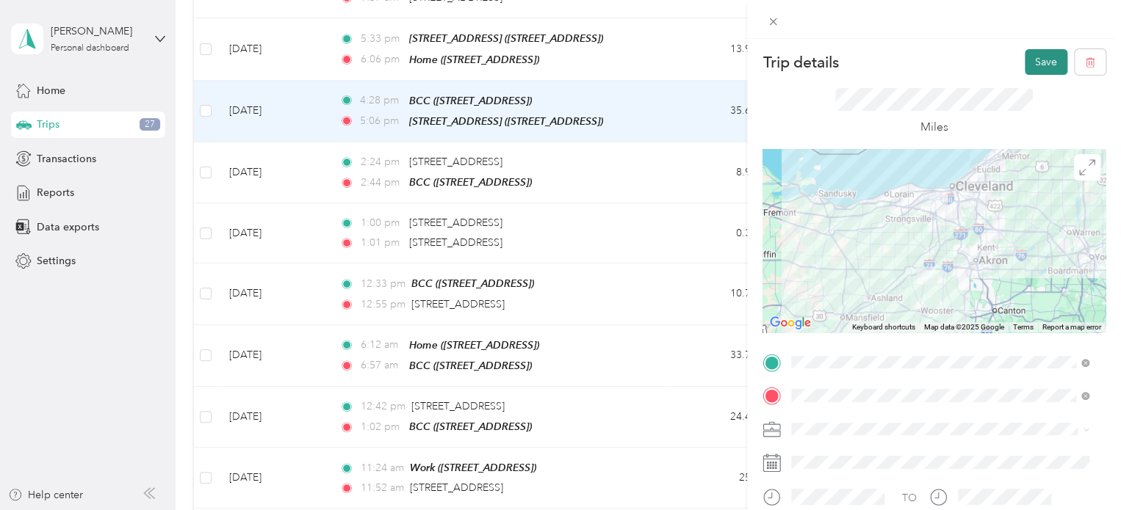
click at [1024, 69] on button "Save" at bounding box center [1045, 62] width 43 height 26
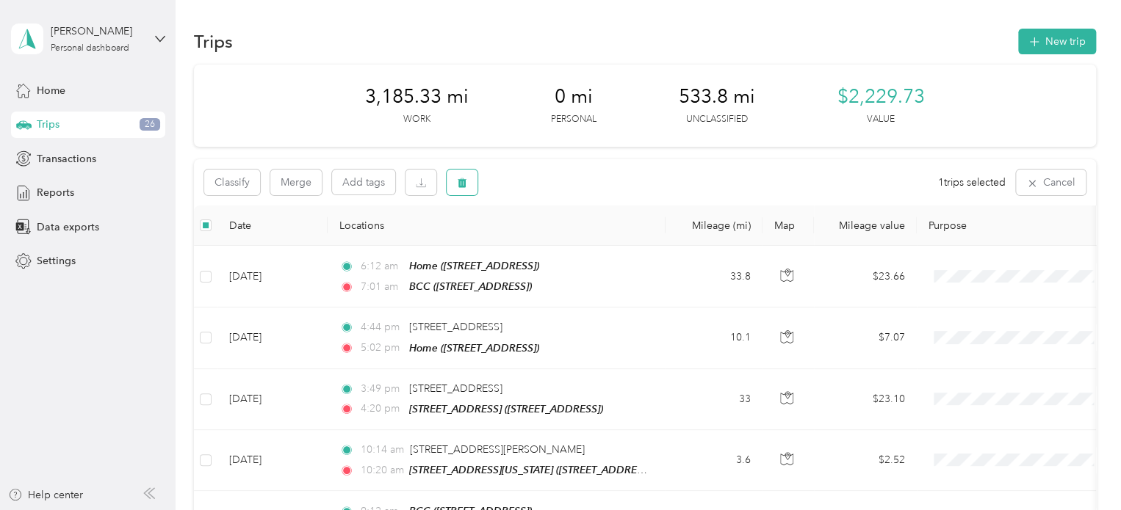
click at [459, 178] on icon "button" at bounding box center [462, 183] width 10 height 10
click at [573, 246] on button "Yes" at bounding box center [571, 243] width 29 height 23
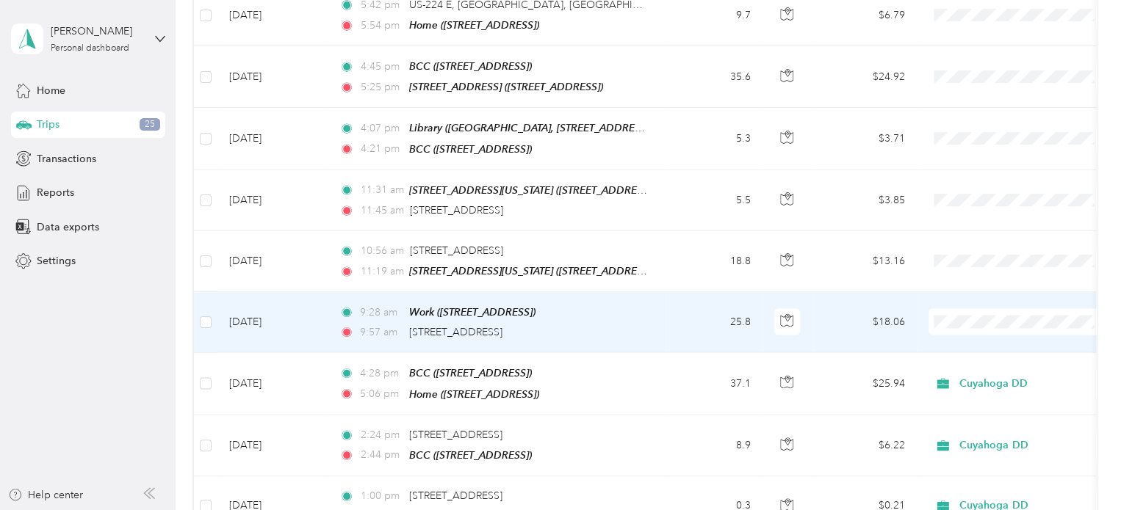
scroll to position [1395, 0]
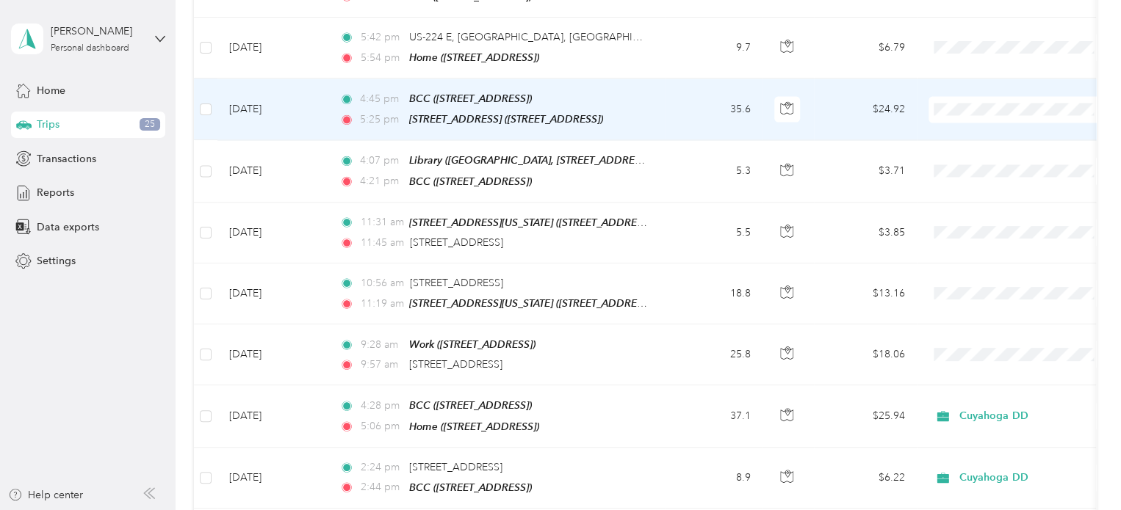
click at [692, 89] on td "35.6" at bounding box center [713, 110] width 97 height 62
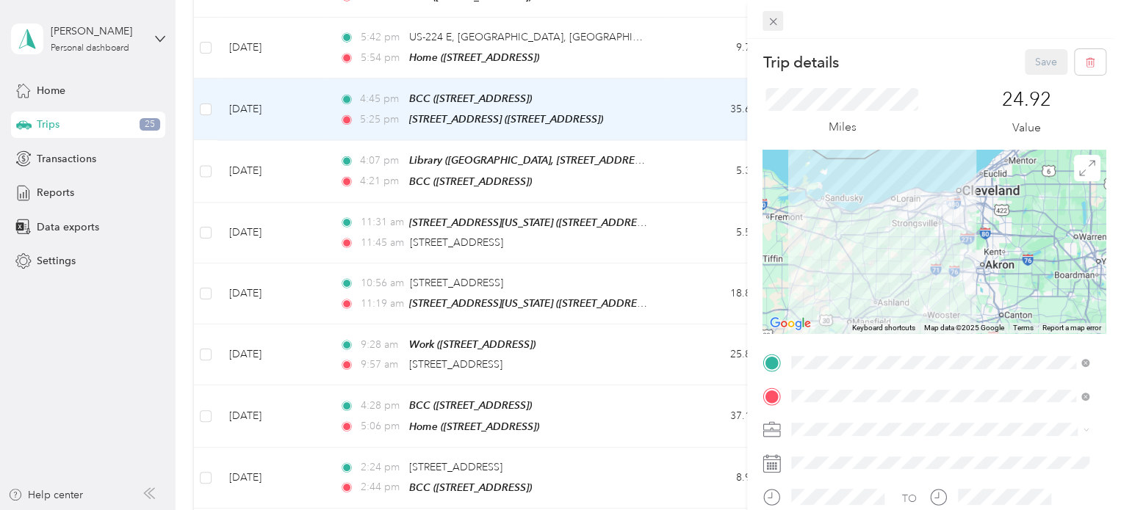
click at [774, 17] on icon at bounding box center [773, 21] width 12 height 12
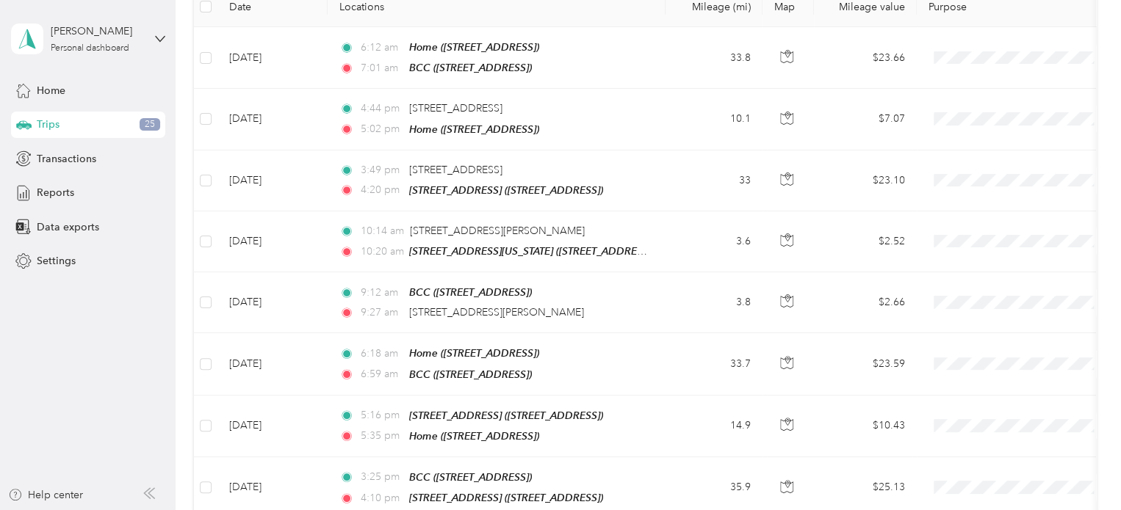
scroll to position [73, 0]
